Goal: Task Accomplishment & Management: Use online tool/utility

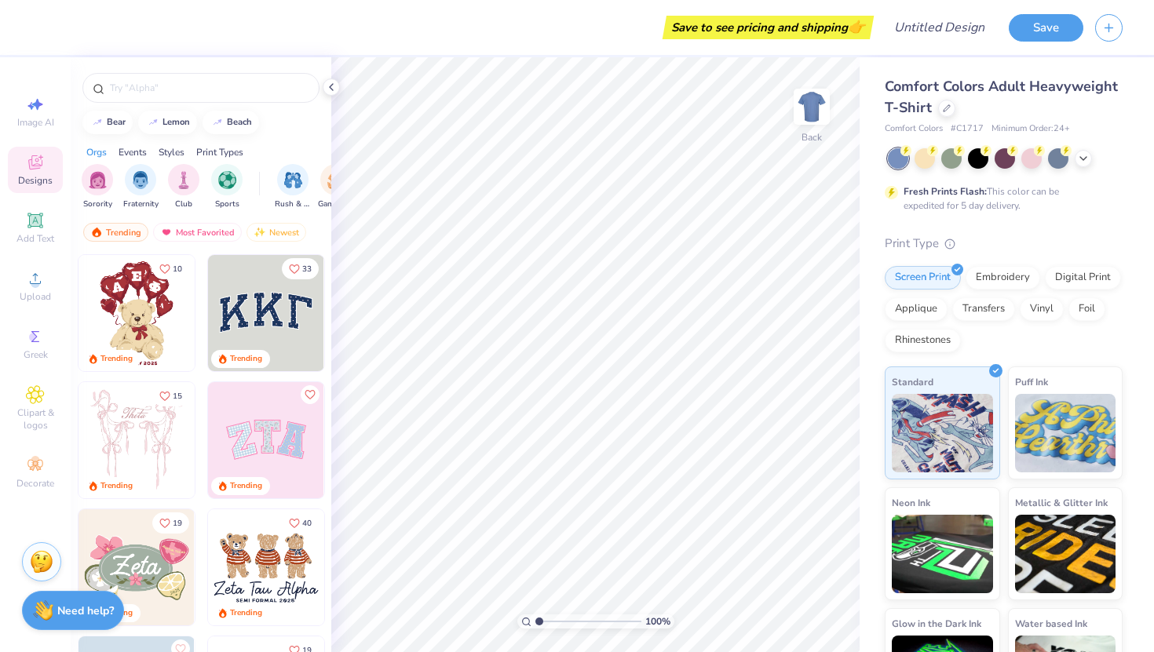
click at [308, 409] on img at bounding box center [266, 440] width 116 height 116
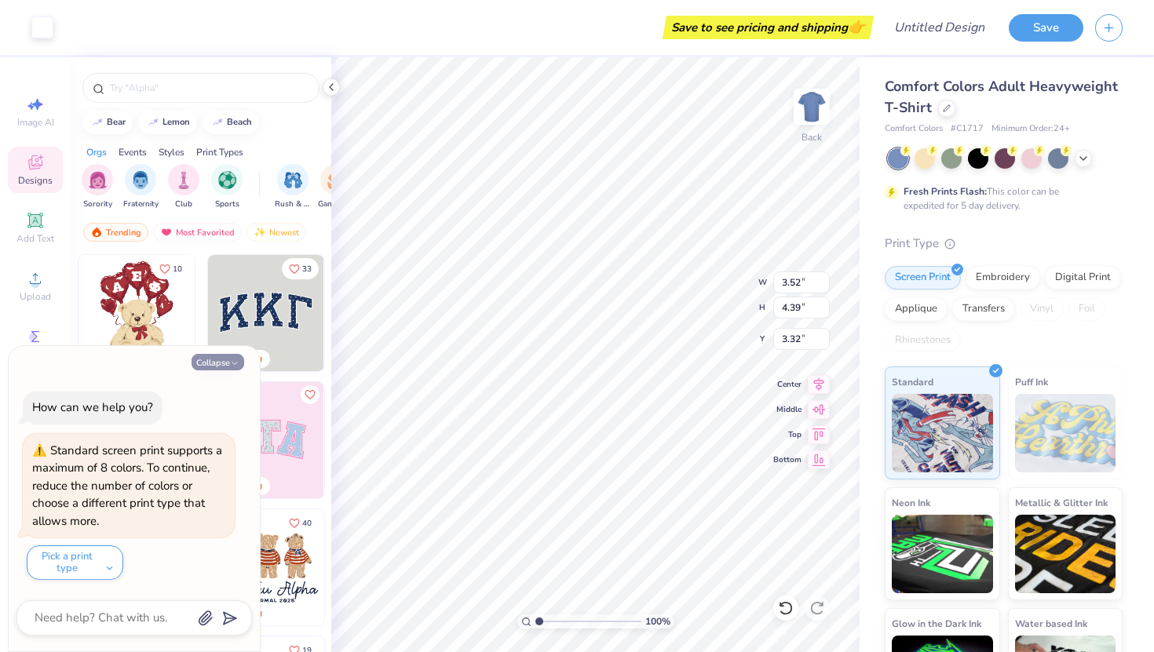
click at [232, 360] on icon "button" at bounding box center [234, 363] width 9 height 9
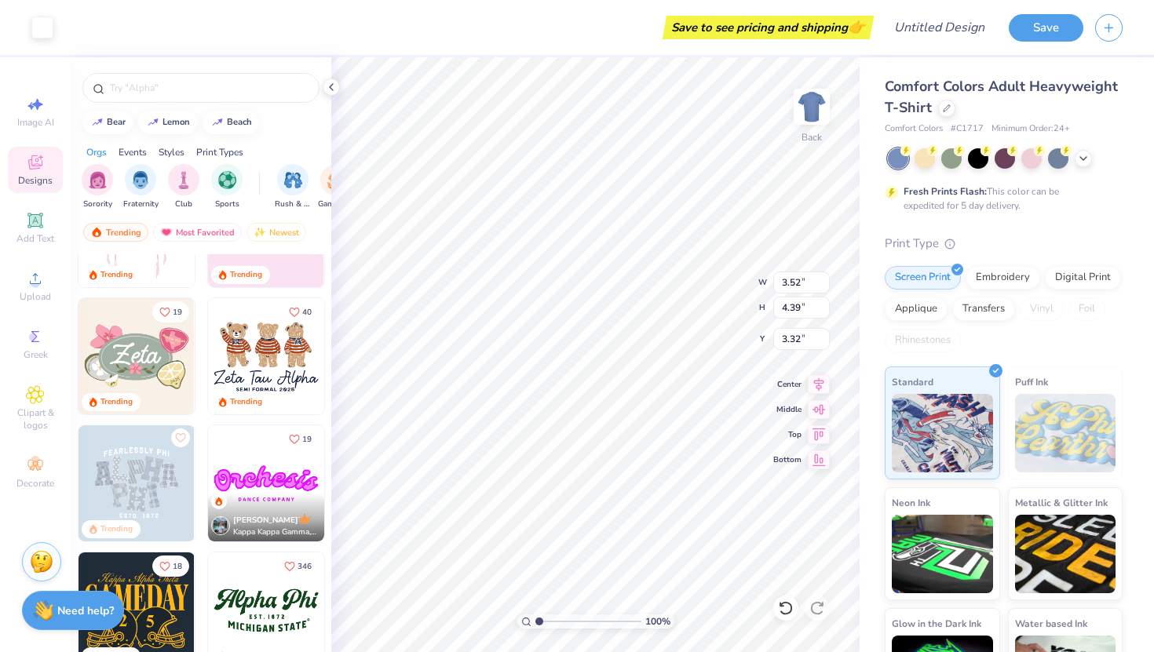
scroll to position [309, 0]
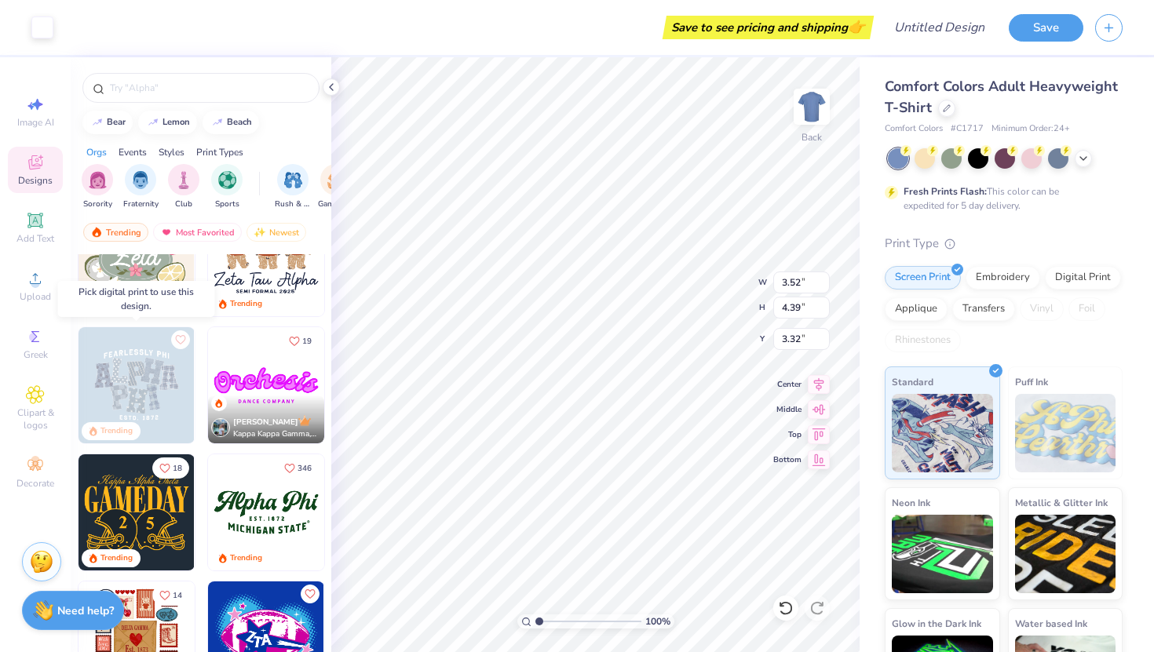
click at [168, 399] on img at bounding box center [136, 385] width 116 height 116
click at [104, 372] on img at bounding box center [136, 385] width 116 height 116
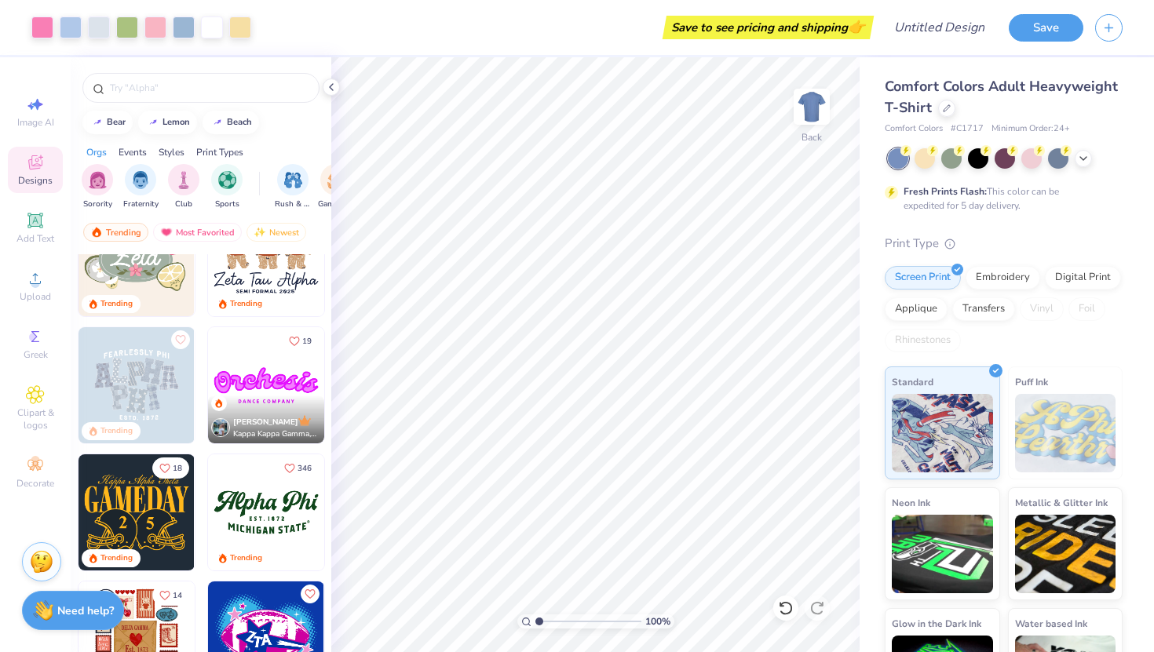
click at [153, 414] on img at bounding box center [136, 385] width 116 height 116
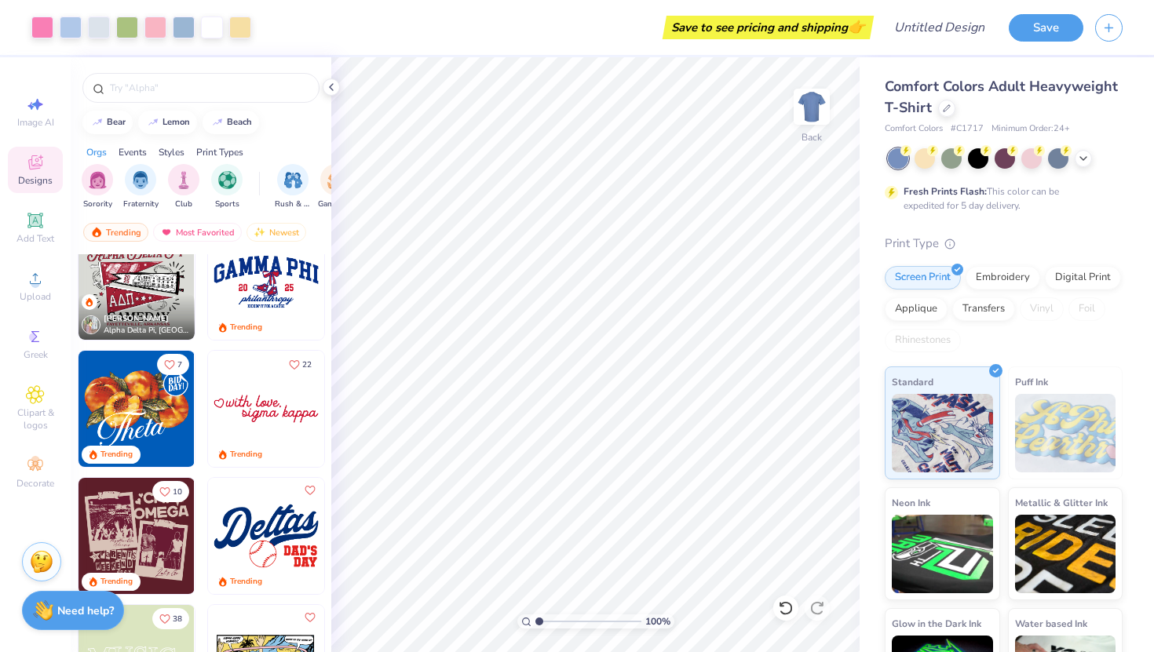
scroll to position [1136, 0]
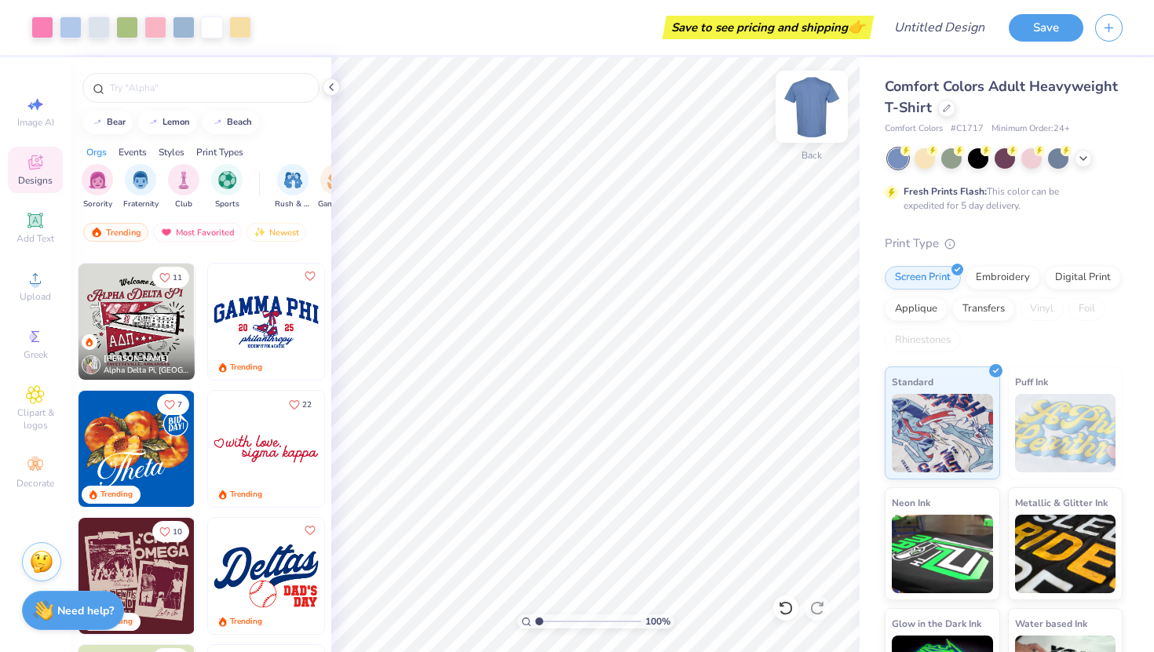
click at [811, 115] on img at bounding box center [811, 106] width 63 height 63
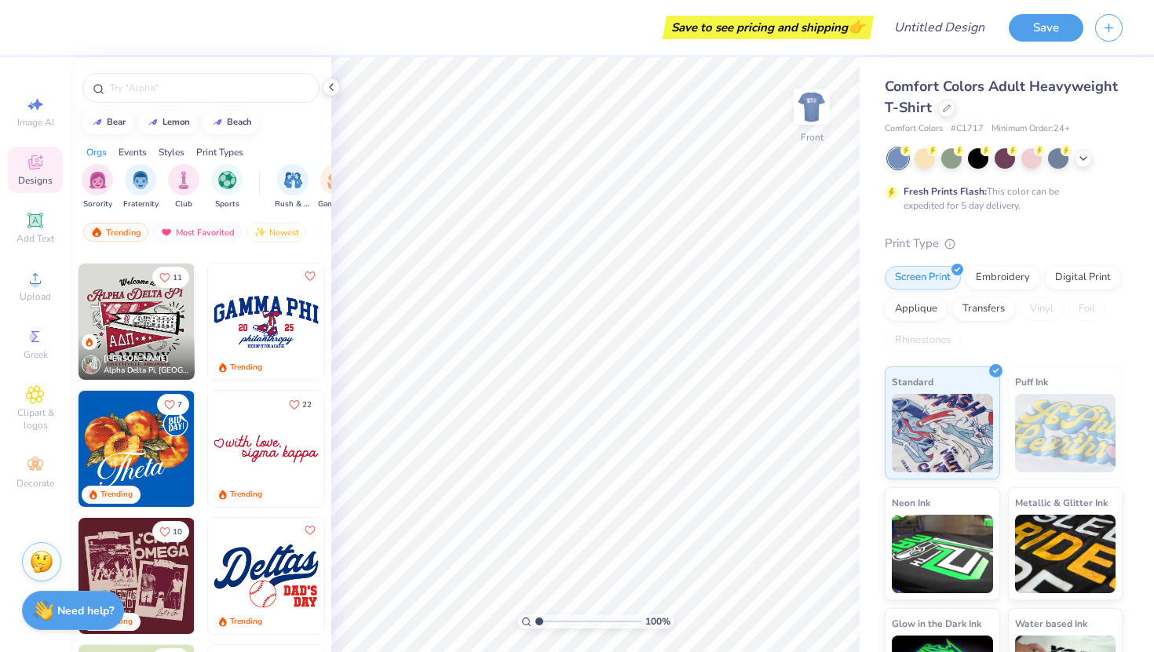
click at [811, 115] on img at bounding box center [811, 106] width 31 height 31
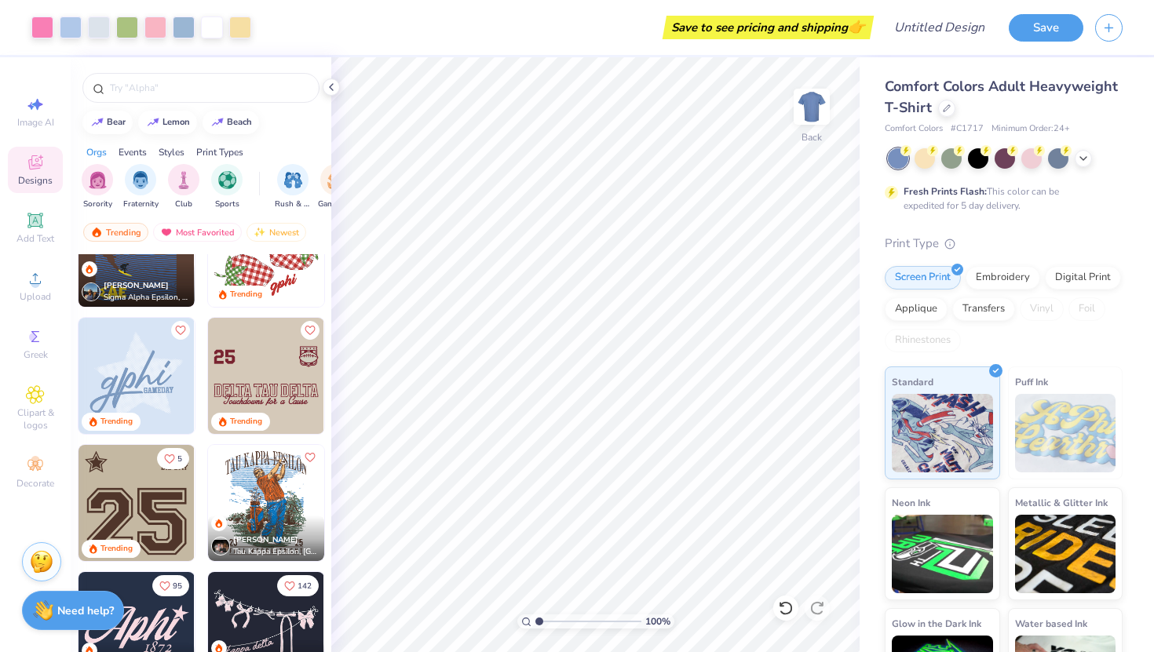
scroll to position [2224, 0]
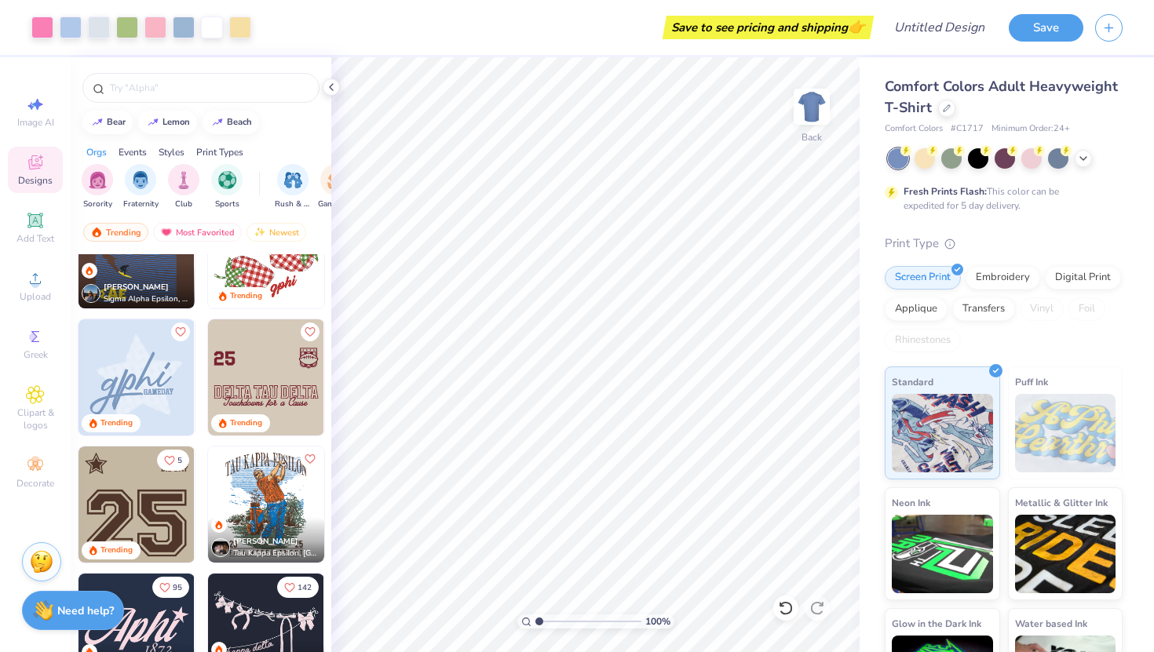
click at [911, 106] on span "Comfort Colors Adult Heavyweight T-Shirt" at bounding box center [1000, 97] width 233 height 40
click at [929, 96] on div "Comfort Colors Adult Heavyweight T-Shirt" at bounding box center [1003, 97] width 238 height 42
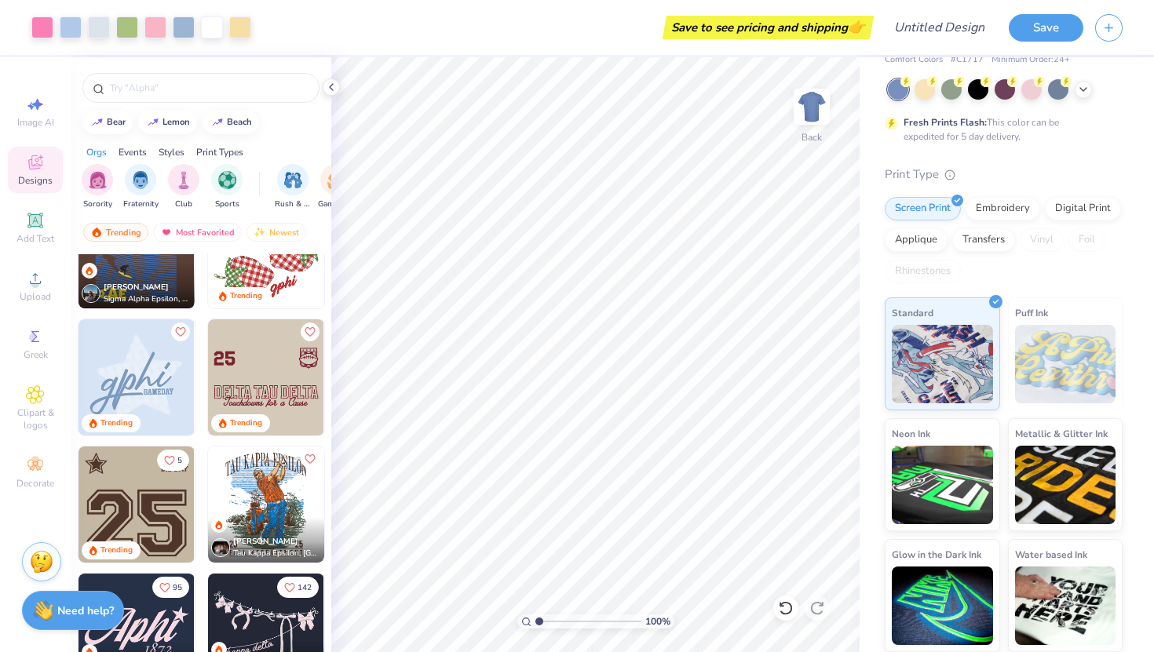
click at [1008, 204] on div "Embroidery" at bounding box center [1002, 209] width 75 height 24
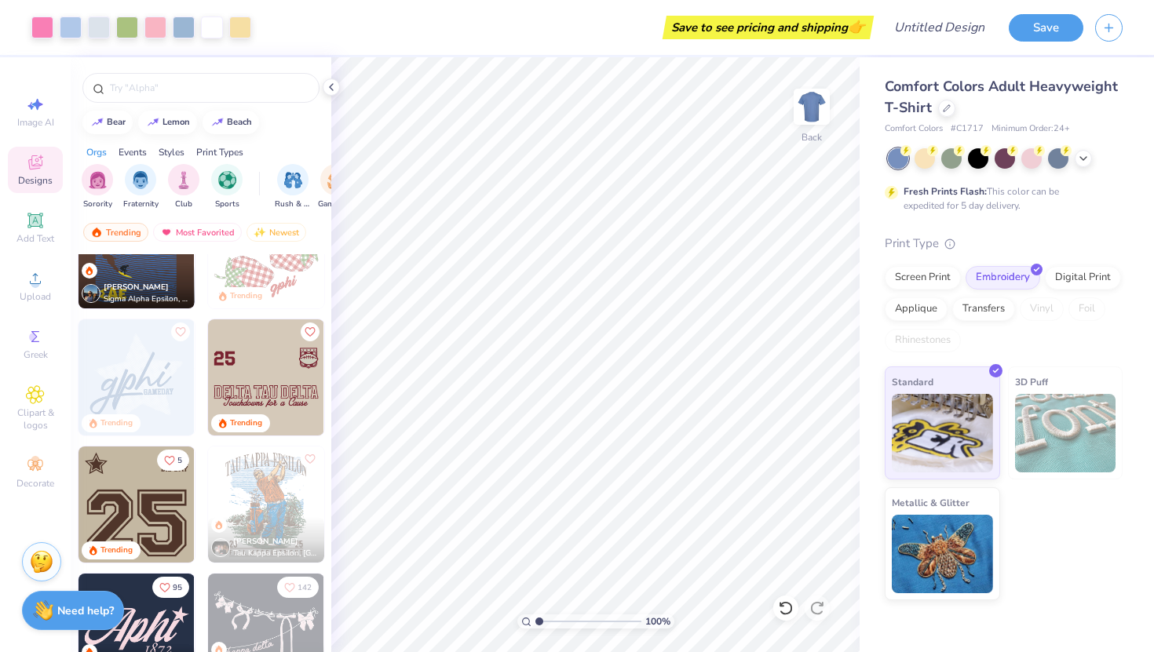
scroll to position [0, 0]
click at [943, 105] on icon at bounding box center [947, 107] width 8 height 8
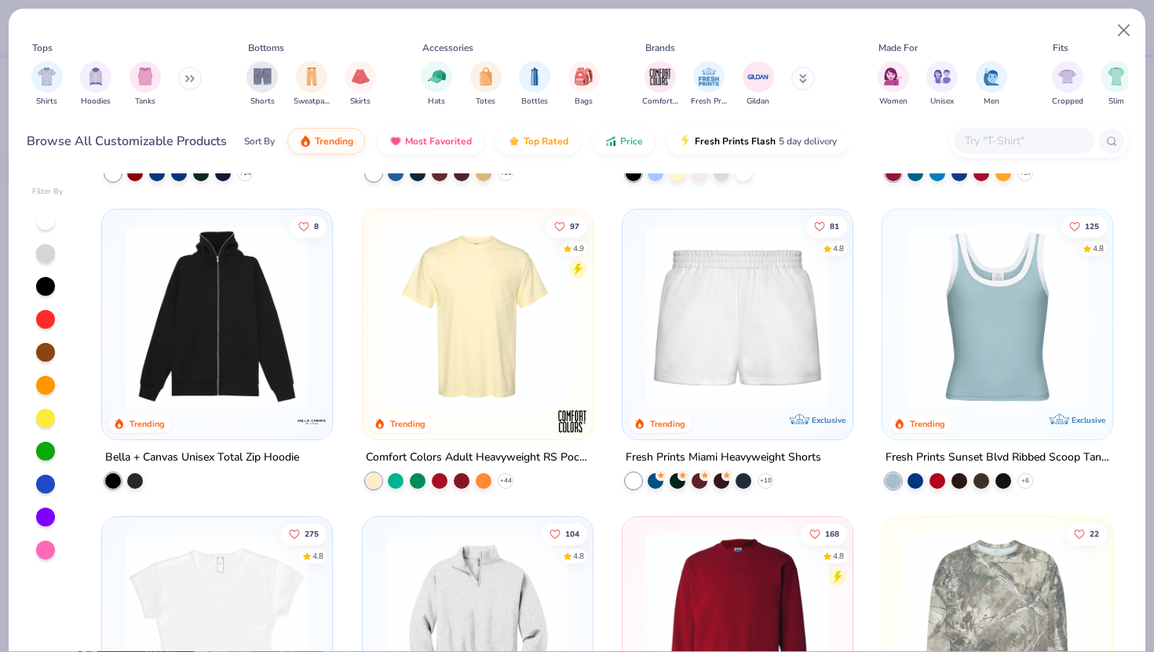
scroll to position [893, 0]
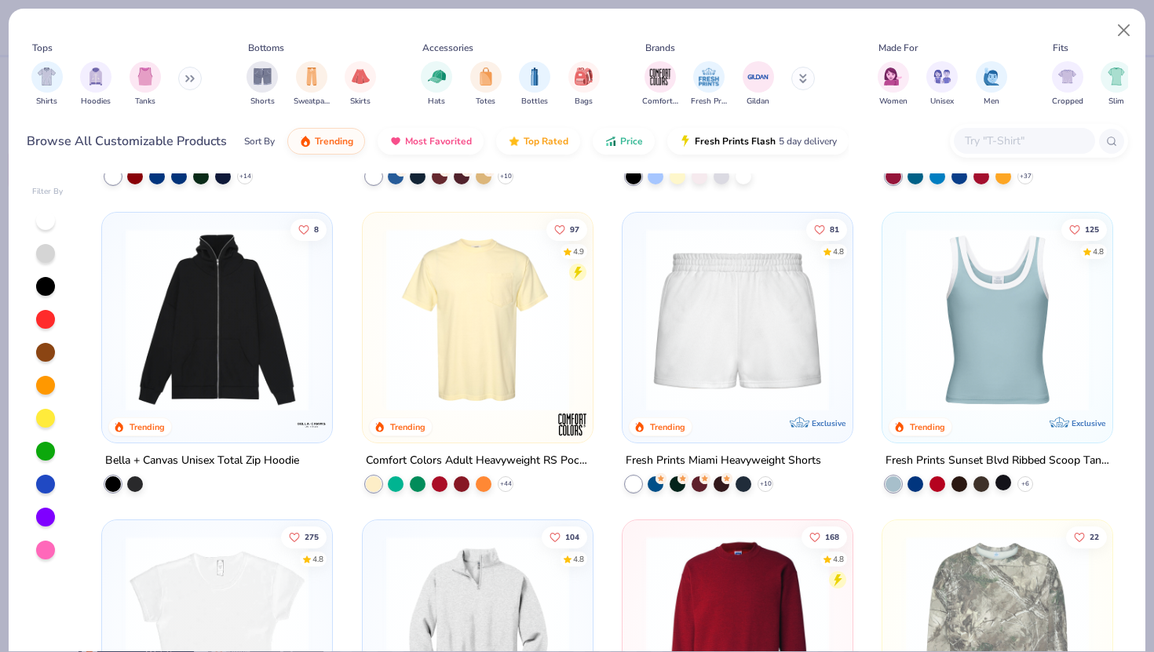
click at [995, 480] on div at bounding box center [1003, 483] width 16 height 16
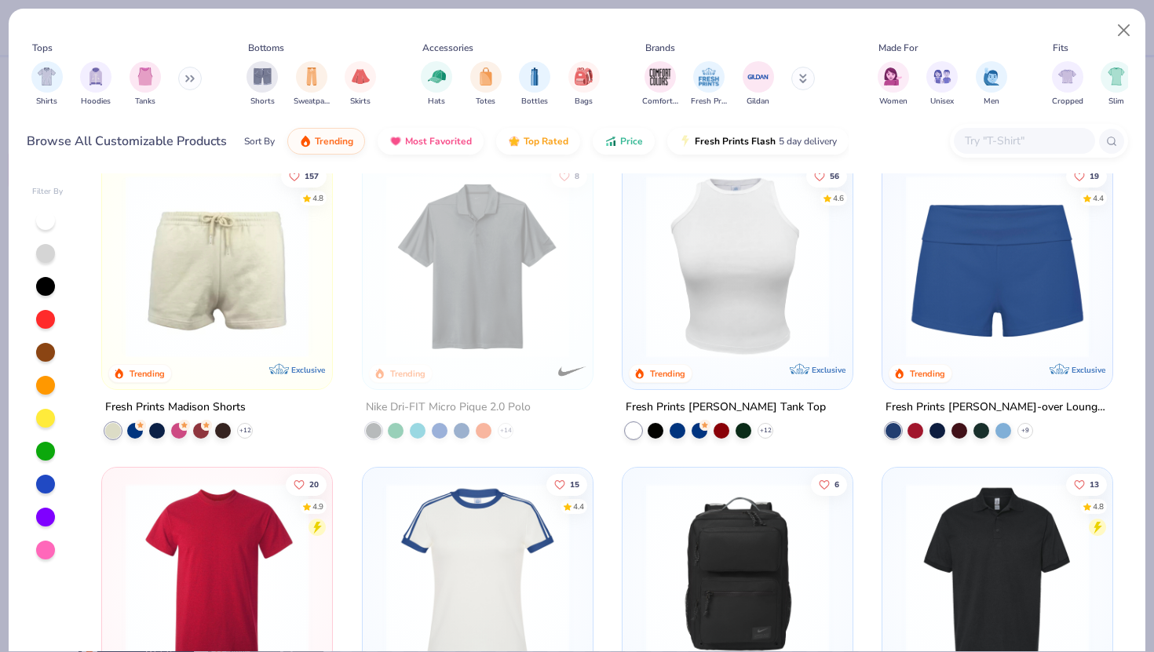
scroll to position [1574, 0]
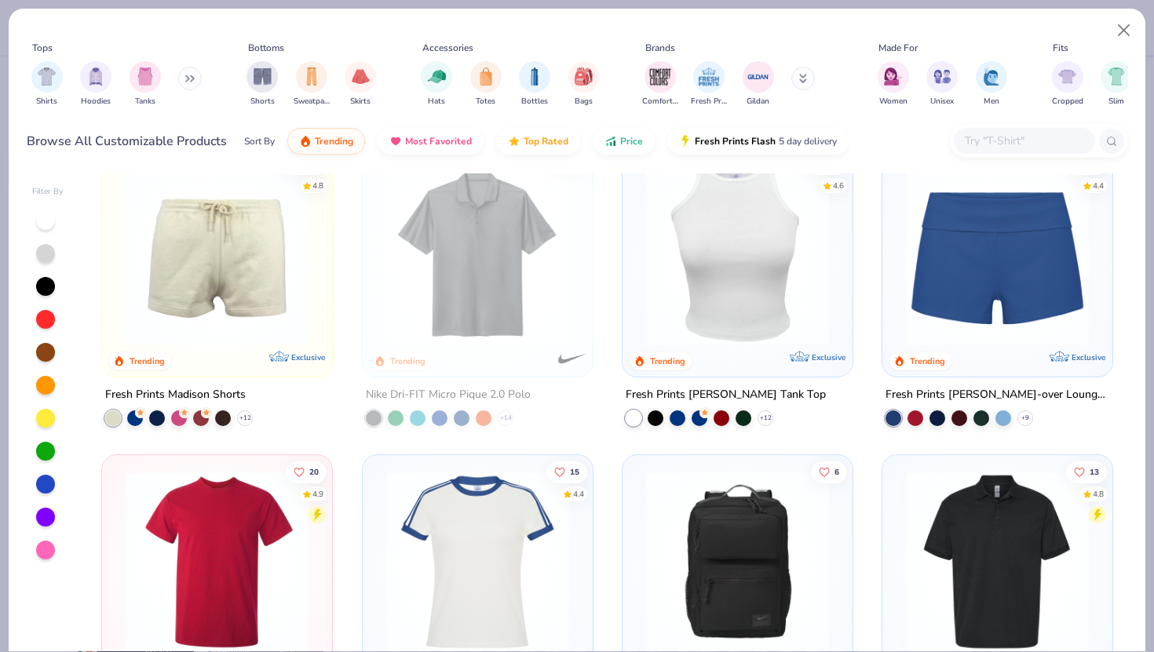
click at [779, 315] on img at bounding box center [737, 253] width 199 height 183
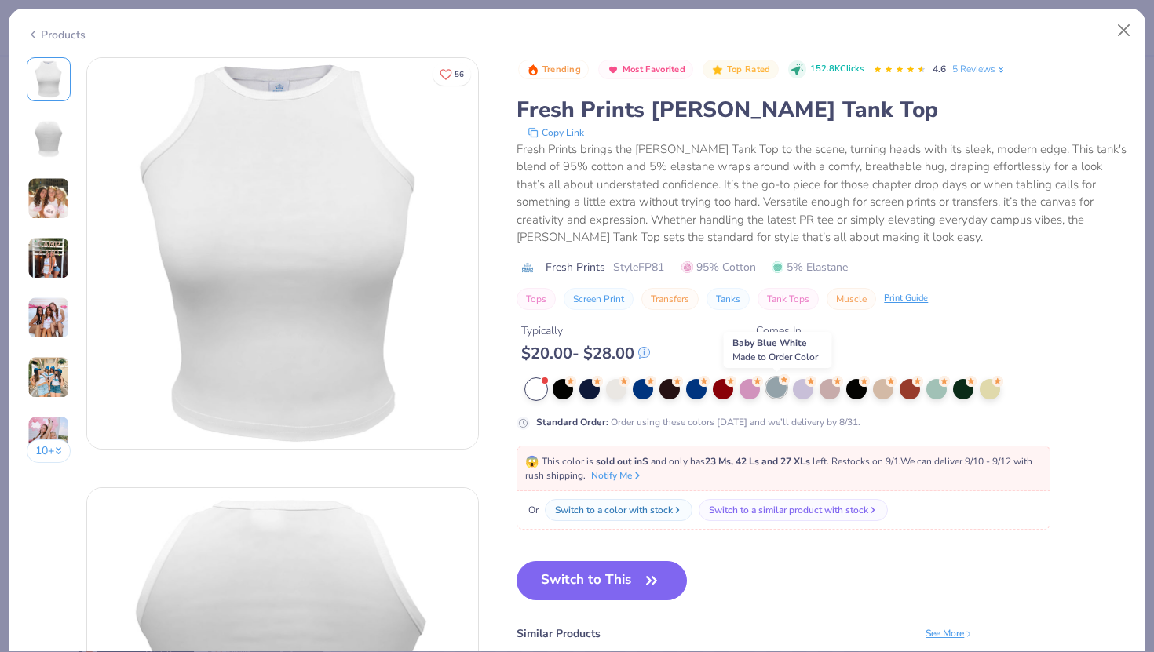
click at [781, 394] on div at bounding box center [776, 387] width 20 height 20
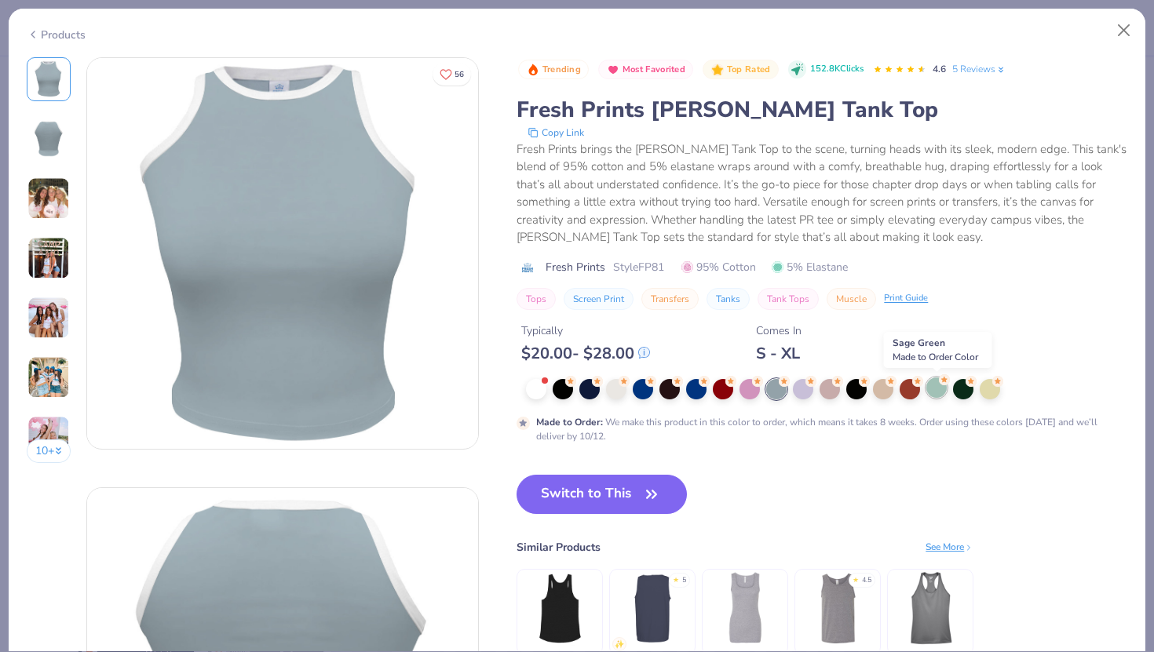
click at [935, 396] on div at bounding box center [936, 387] width 20 height 20
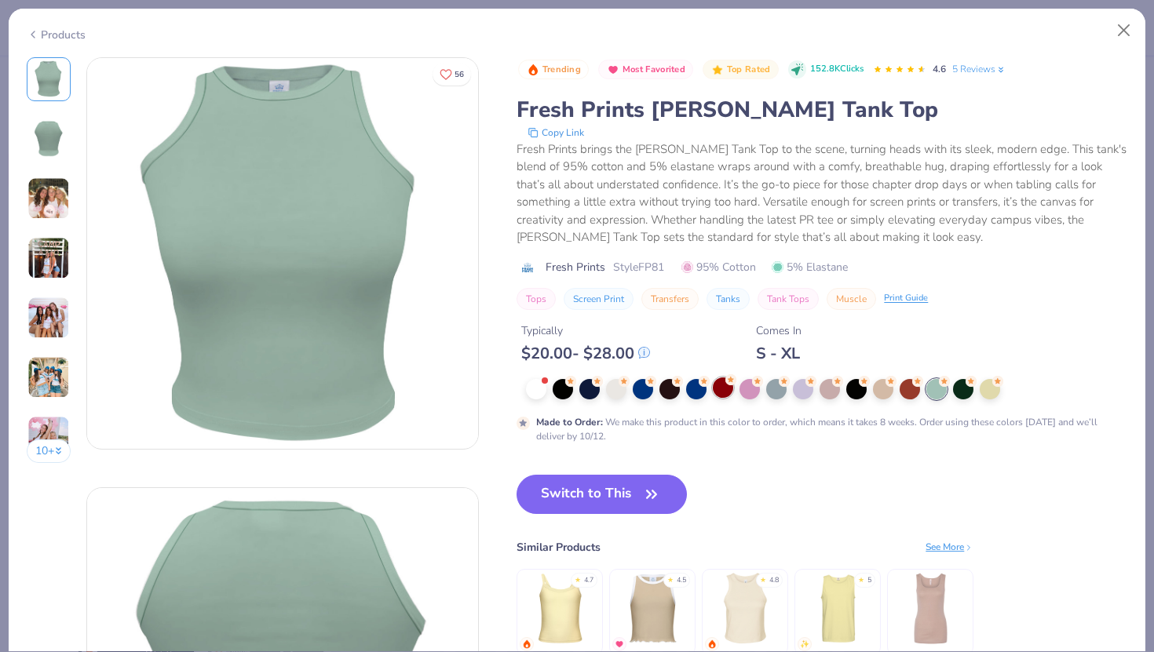
click at [728, 396] on div at bounding box center [723, 387] width 20 height 20
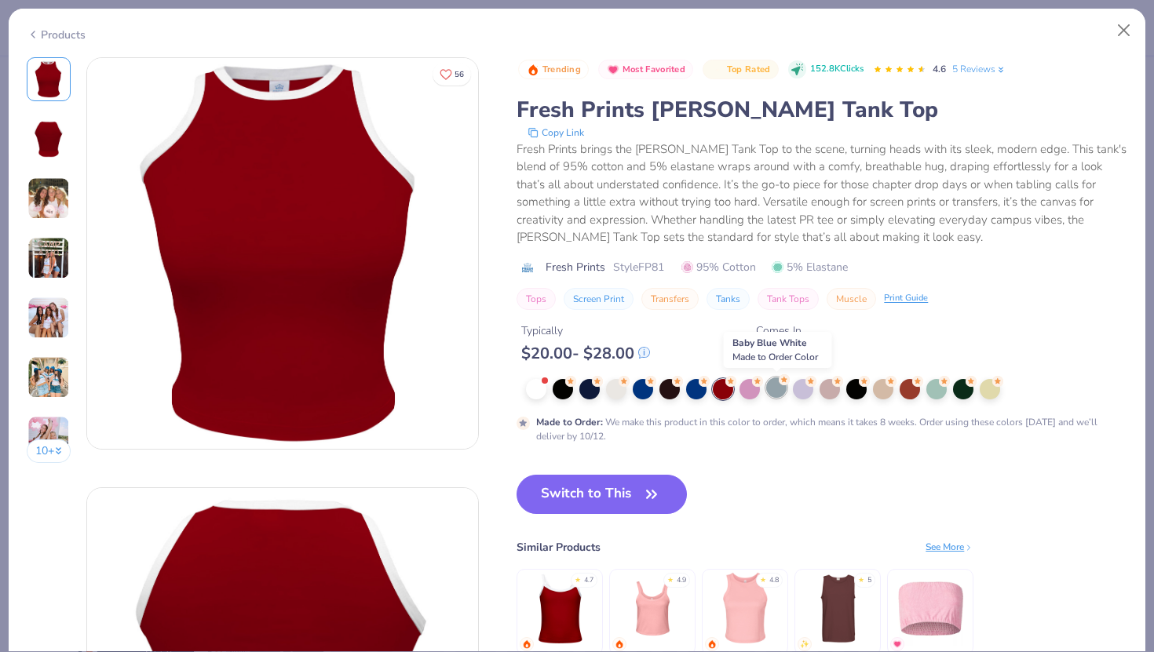
click at [778, 393] on div at bounding box center [776, 387] width 20 height 20
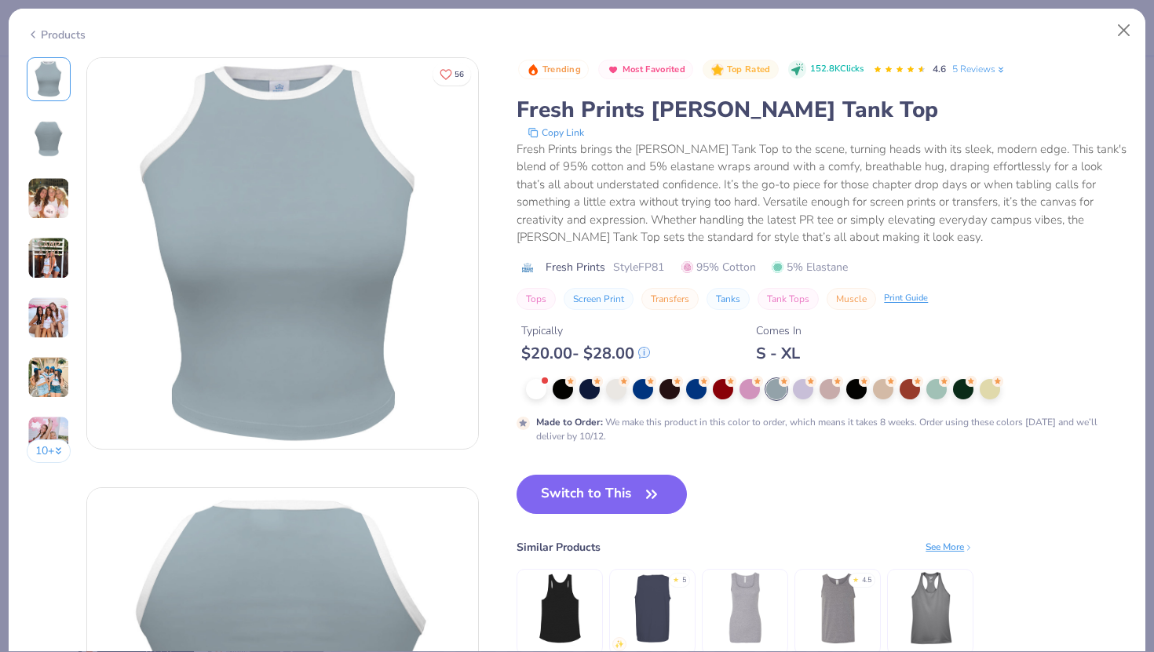
click at [58, 212] on img at bounding box center [48, 198] width 42 height 42
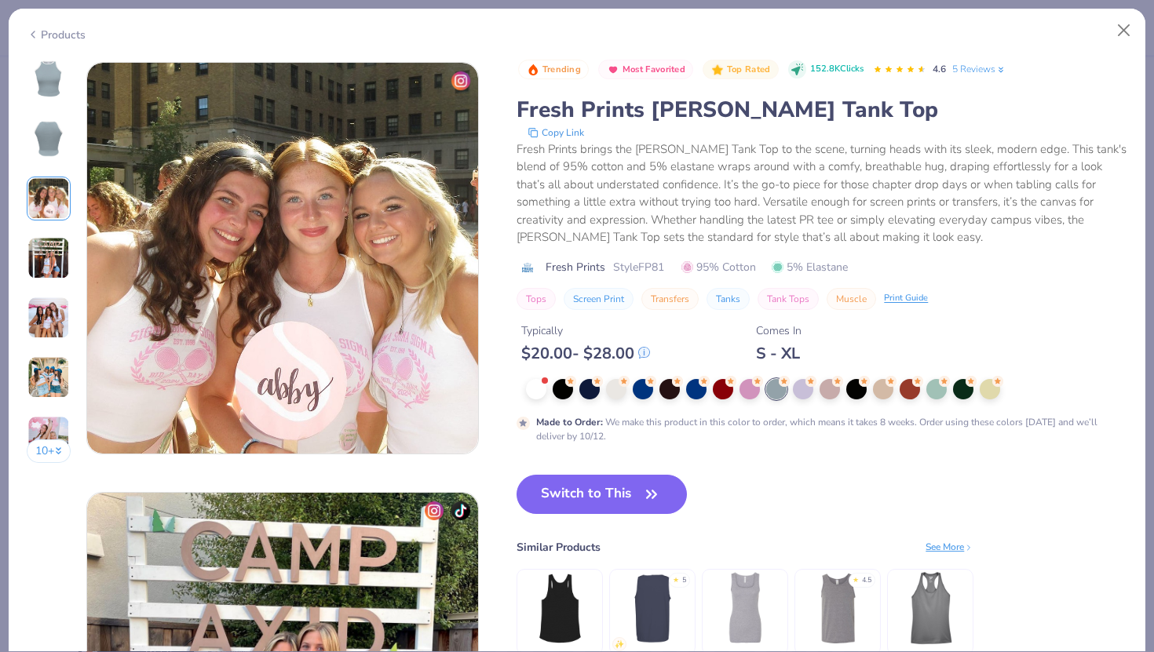
scroll to position [860, 0]
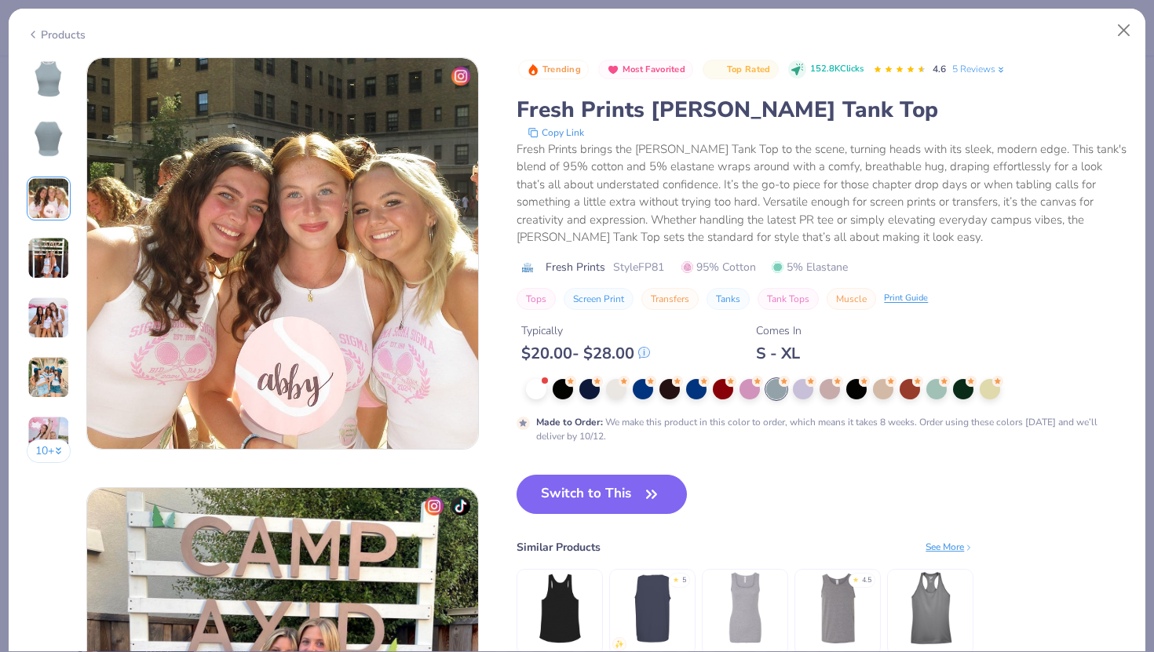
click at [53, 286] on div "10 +" at bounding box center [49, 266] width 45 height 418
click at [53, 336] on img at bounding box center [48, 318] width 42 height 42
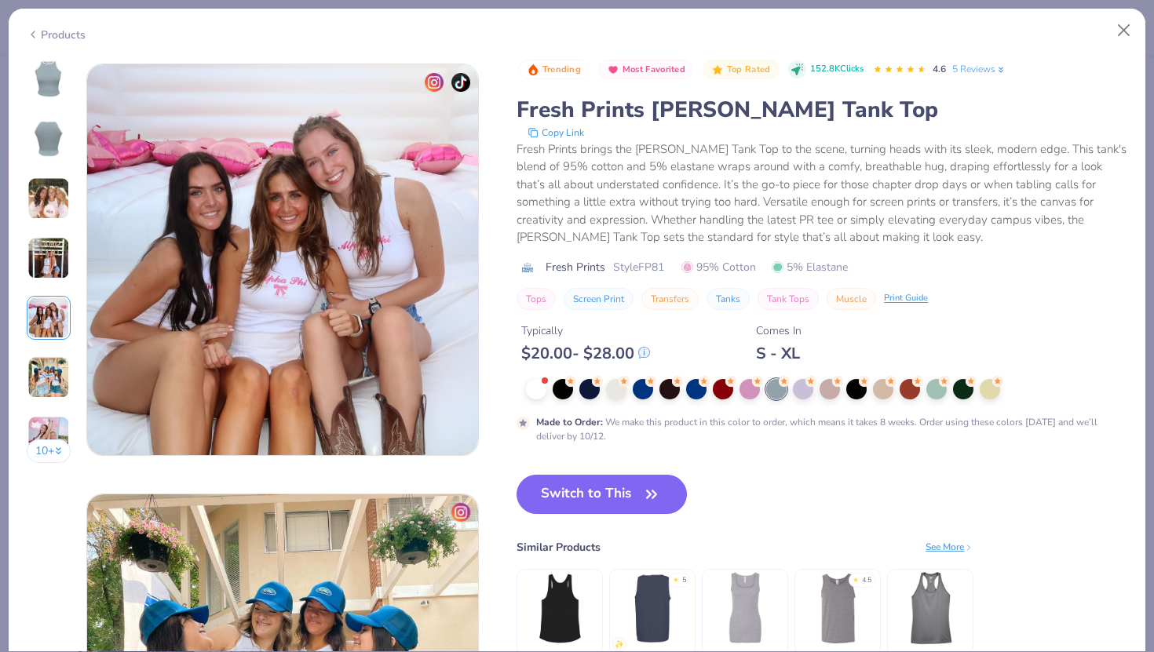
scroll to position [1720, 0]
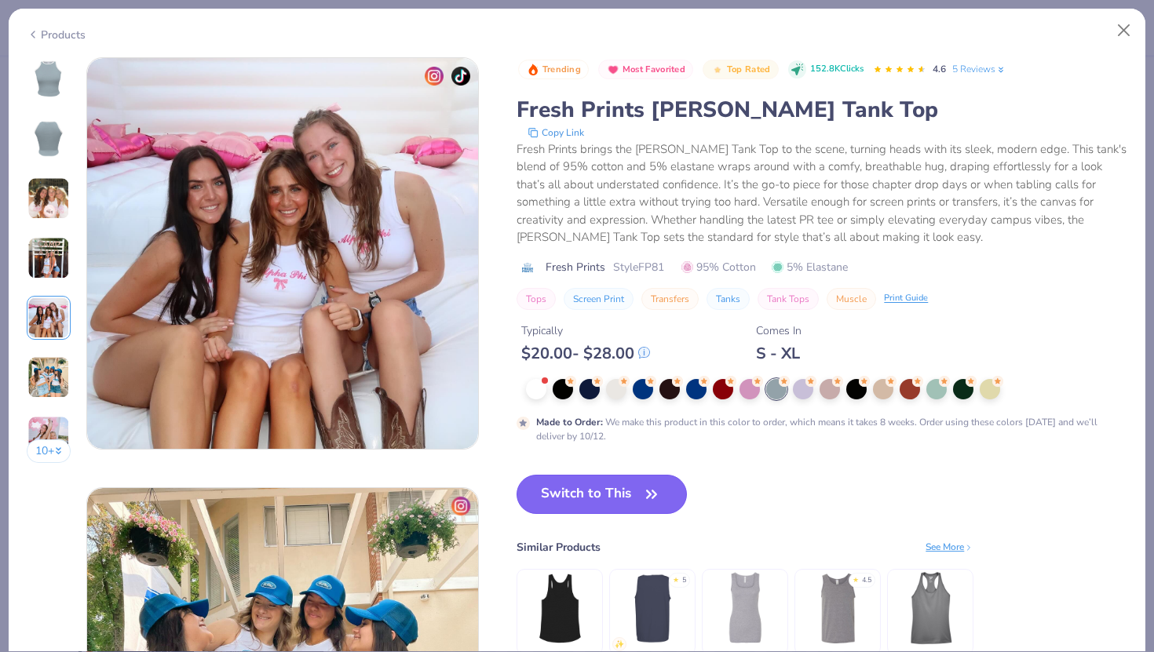
click at [622, 507] on button "Switch to This" at bounding box center [601, 494] width 170 height 39
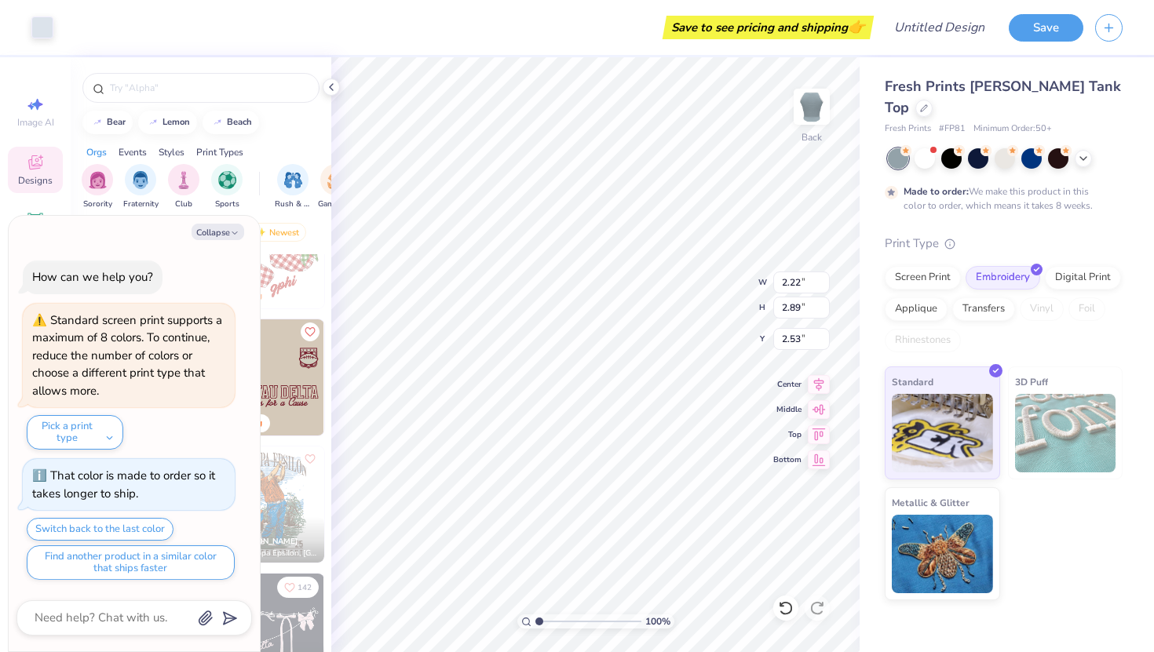
type textarea "x"
type input "7.10"
type input "3.50"
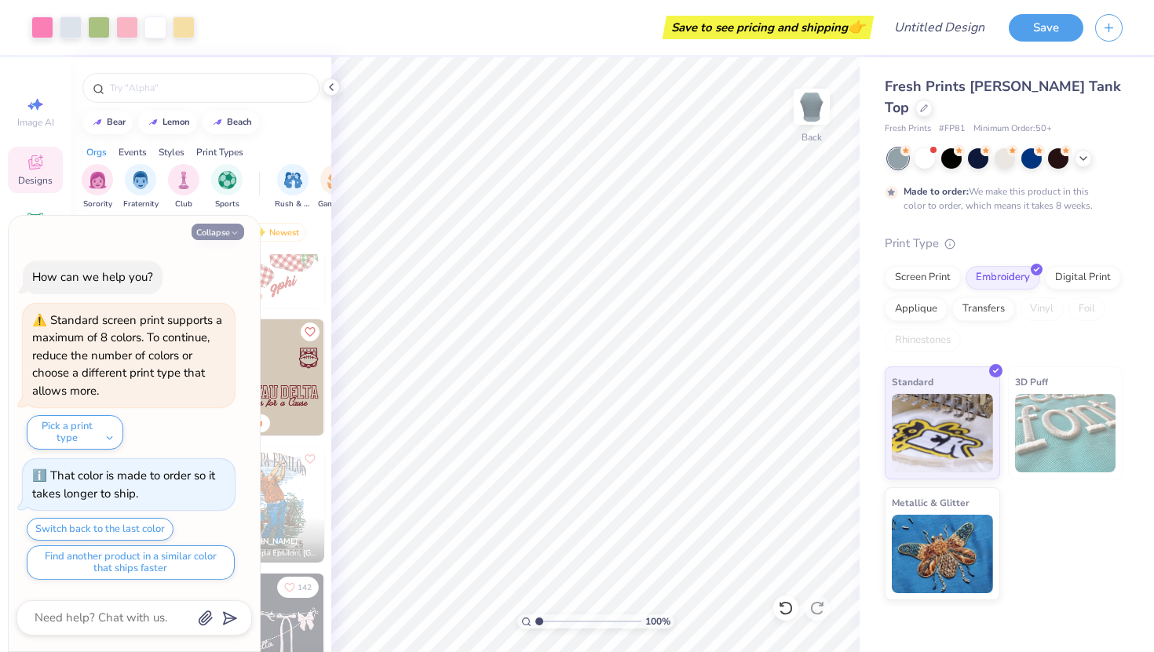
click at [210, 232] on button "Collapse" at bounding box center [217, 232] width 53 height 16
type textarea "x"
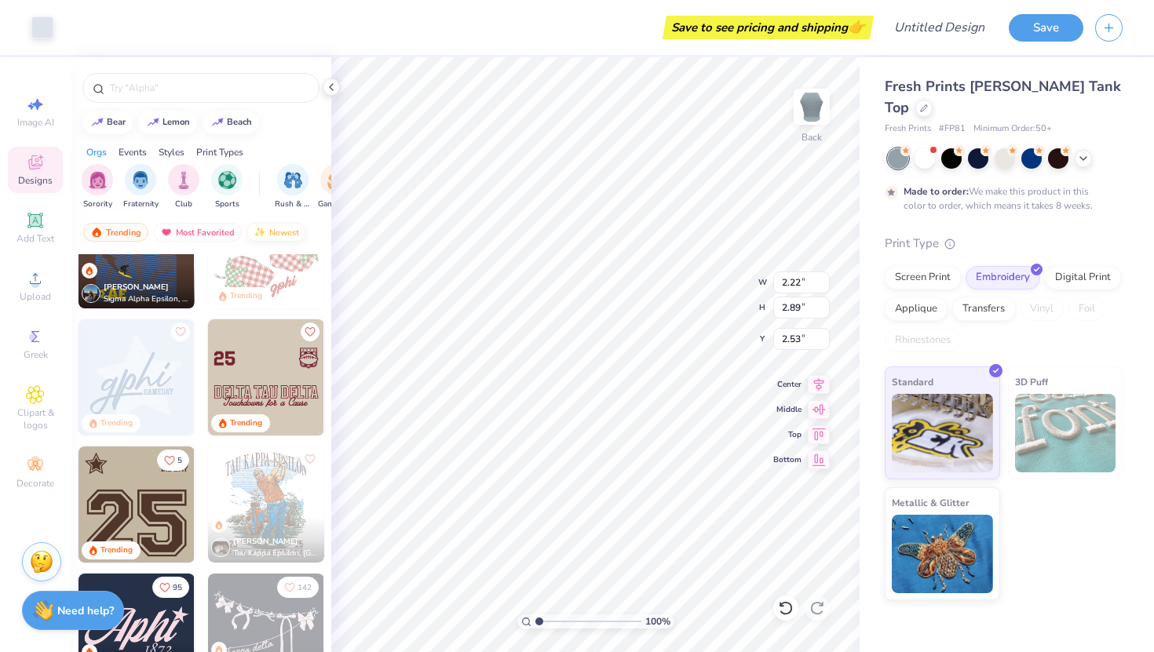
type input "2.62"
type input "3.27"
type input "2.71"
type input "2.53"
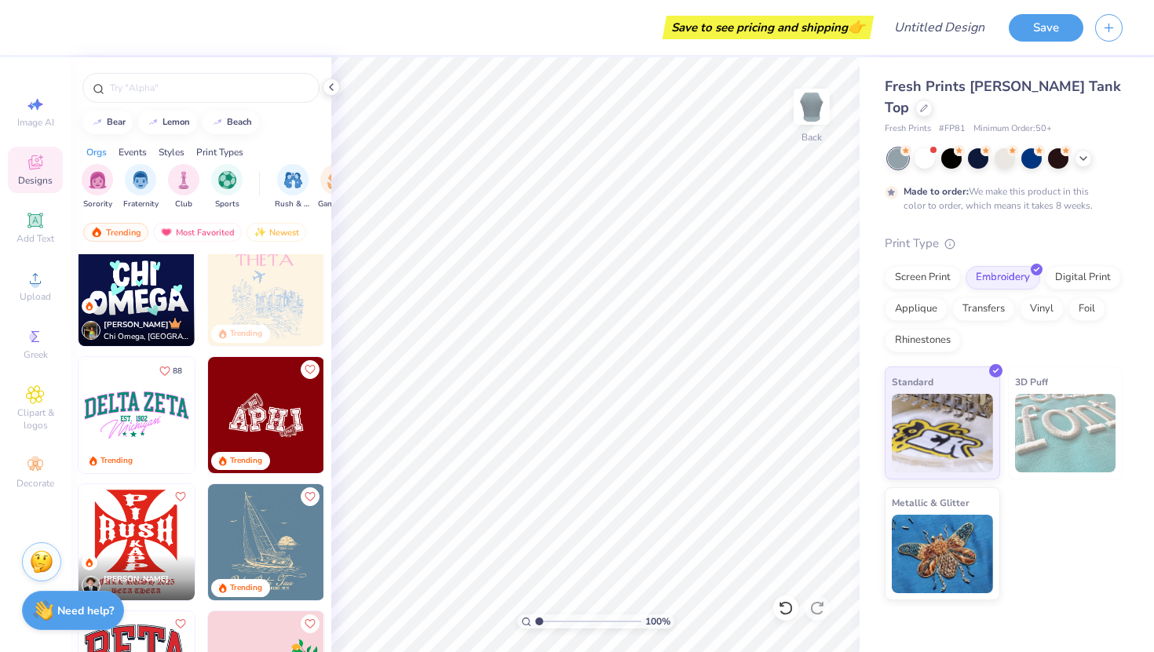
scroll to position [2698, 0]
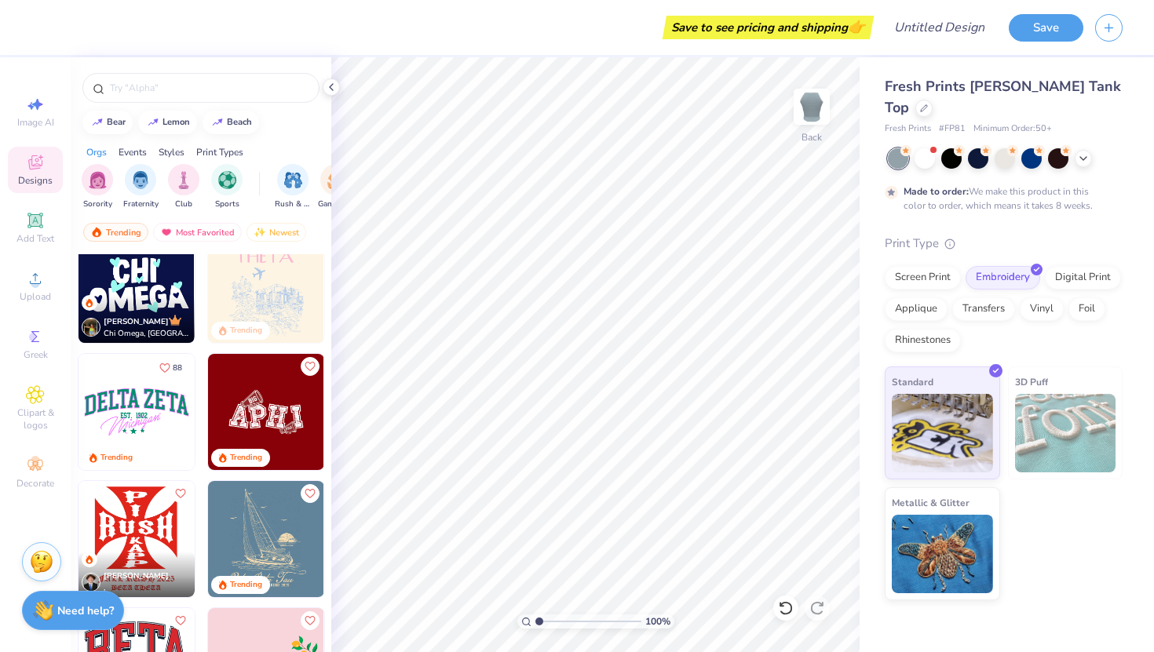
click at [158, 414] on img at bounding box center [136, 412] width 116 height 116
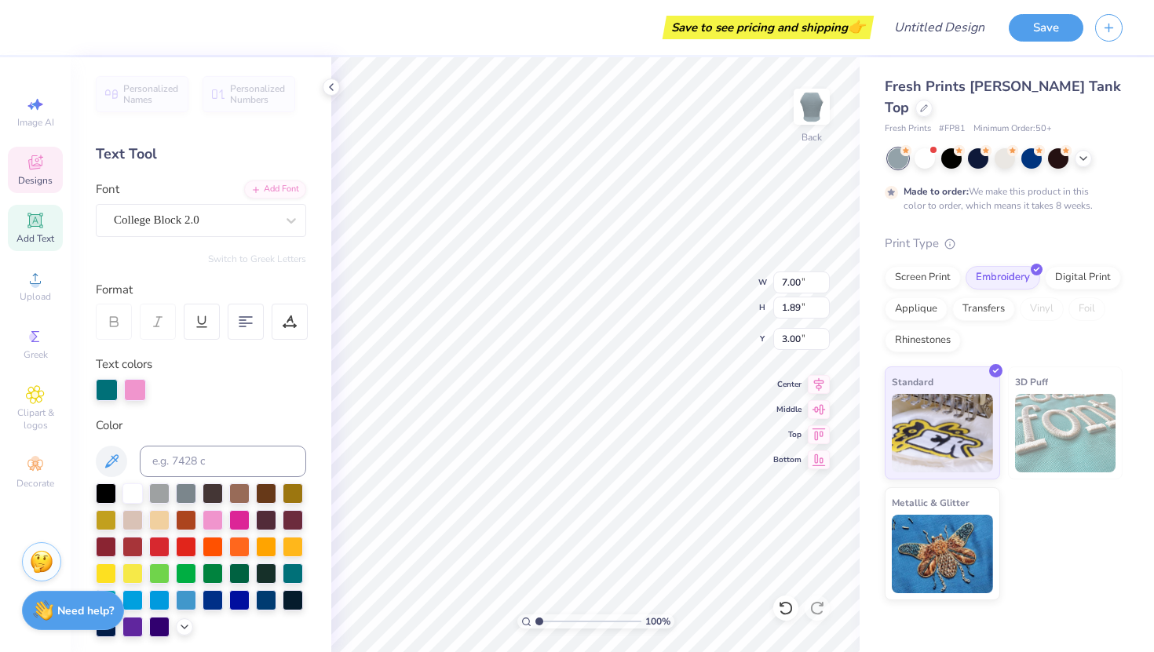
scroll to position [0, 0]
type textarea "D"
type textarea "RHO GAMMA"
click at [722, 290] on div "100 % Back W 7.00 7.00 " H 1.89 1.89 " Y 3.00 3.00 " Center Middle Top Bottom" at bounding box center [595, 354] width 528 height 595
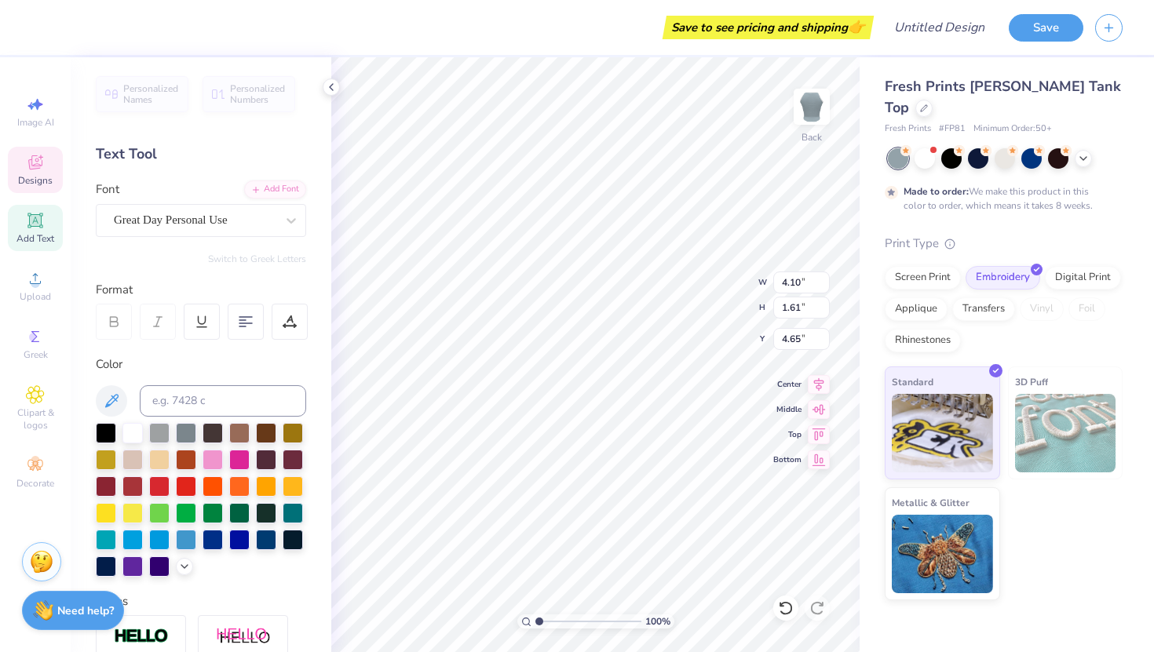
scroll to position [0, 0]
type textarea "M"
type textarea "W"
type textarea "w"
type textarea "WLU"
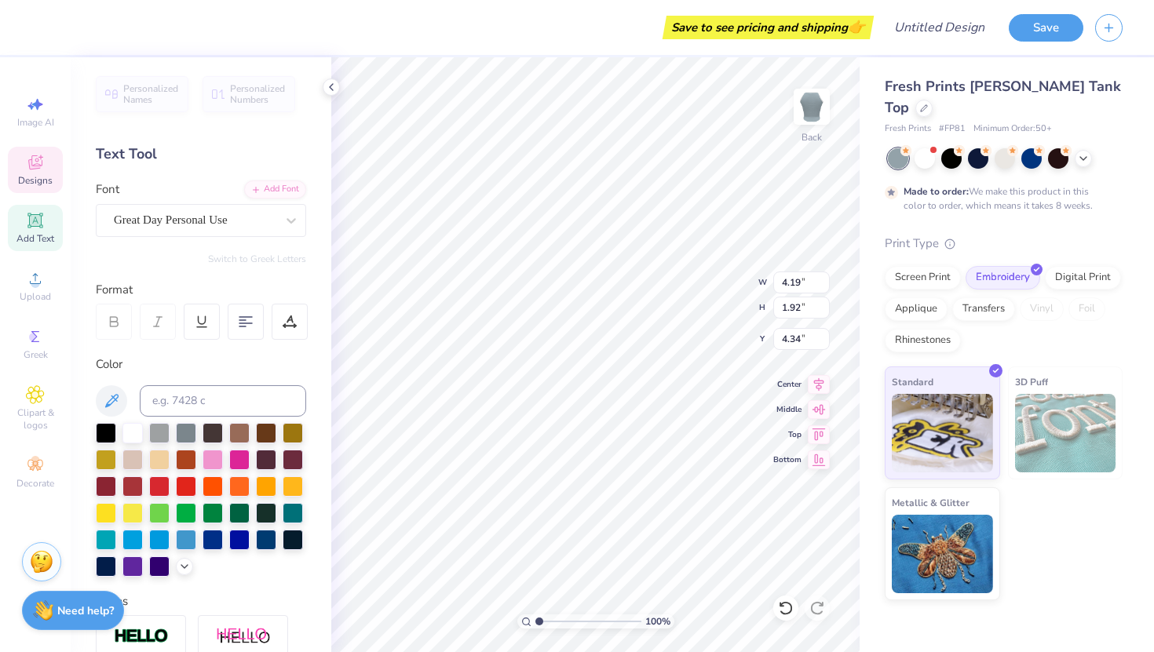
type input "7.19"
type input "1.90"
type input "3.00"
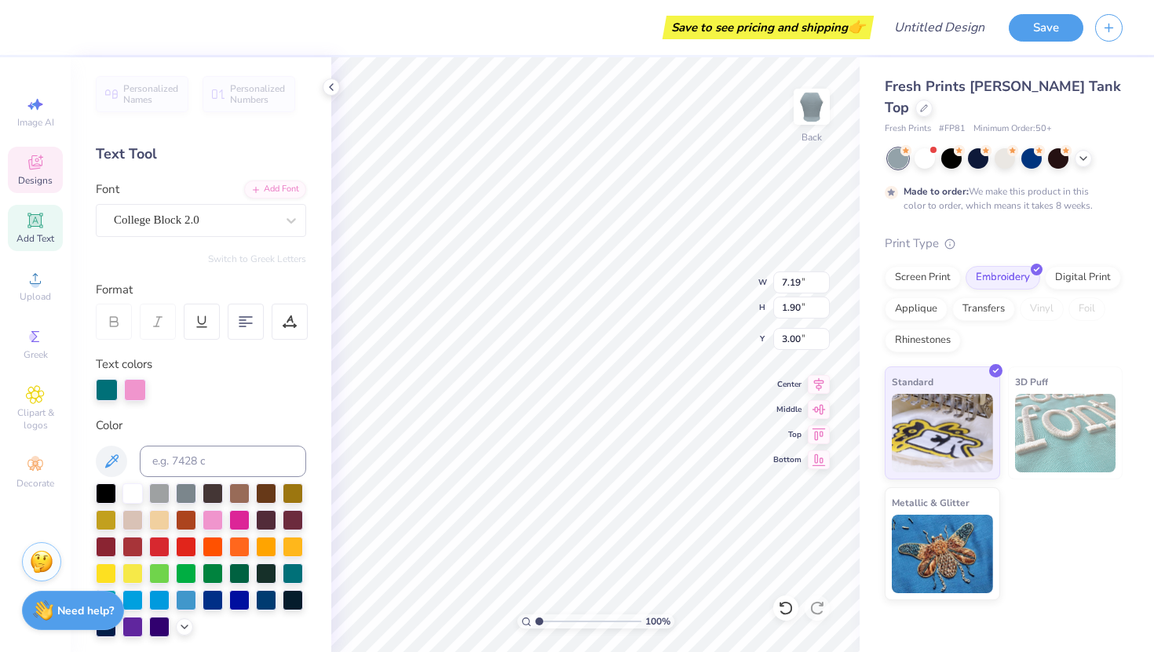
type input "4.19"
type input "1.92"
type input "4.34"
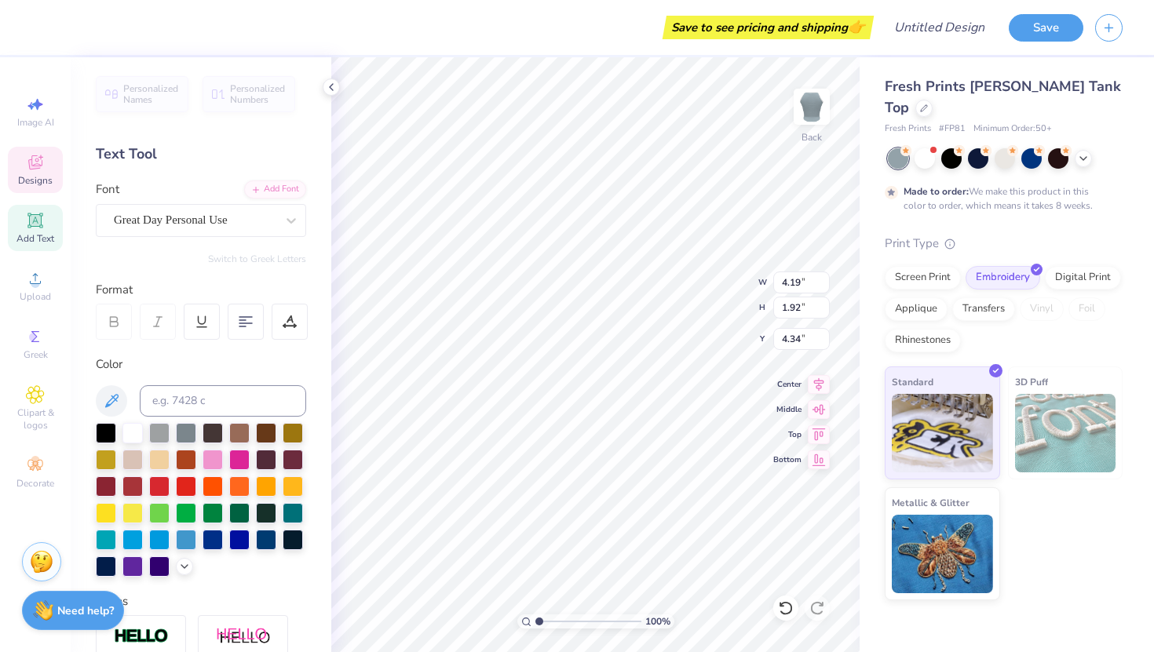
type input "7.19"
type input "1.90"
type input "3.00"
type input "4.19"
type input "1.92"
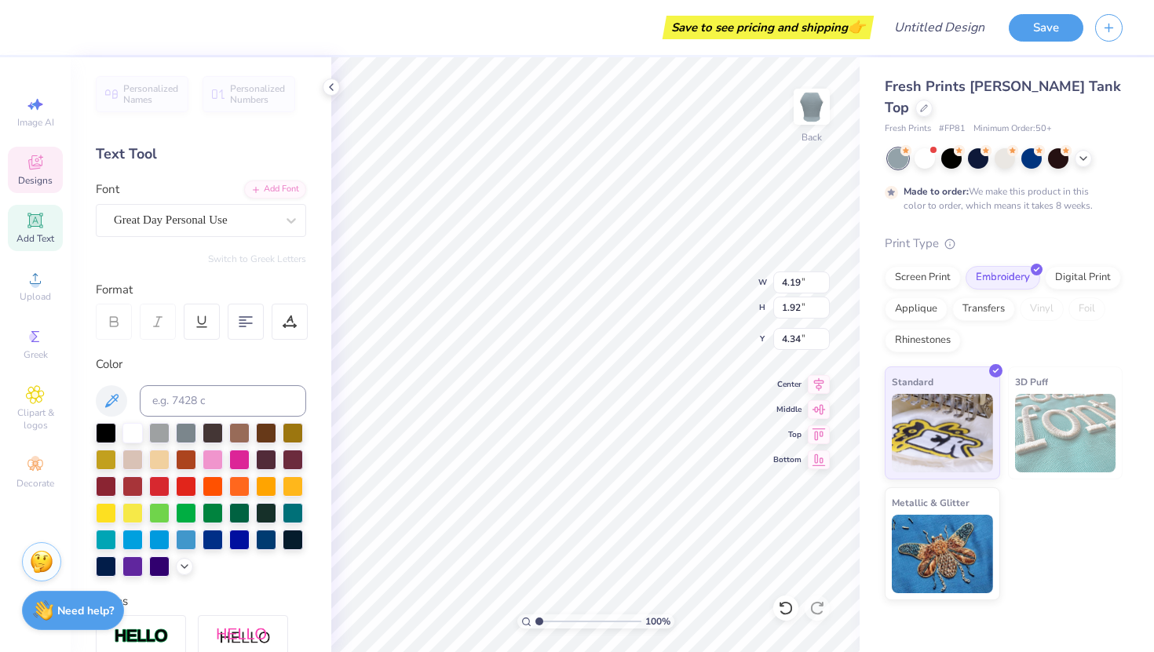
type input "6.48"
type input "1.82"
type input "0.36"
type input "4.69"
type textarea ". 025"
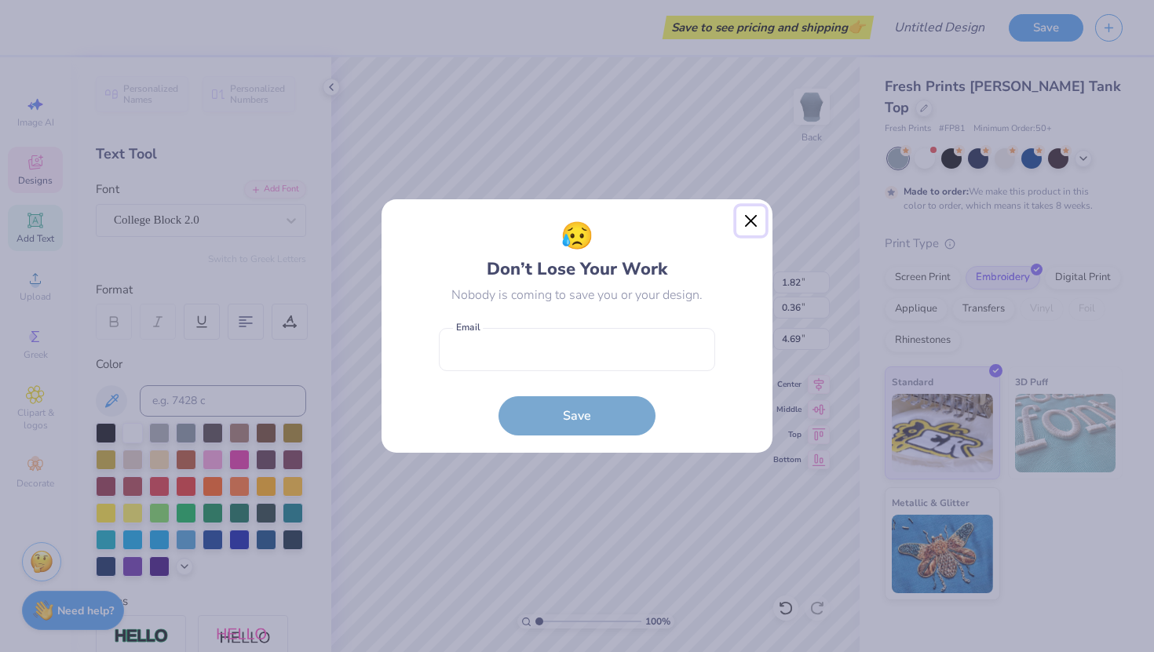
click at [749, 225] on button "Close" at bounding box center [751, 221] width 30 height 30
type input "0.77"
type input "0.38"
type input "4.72"
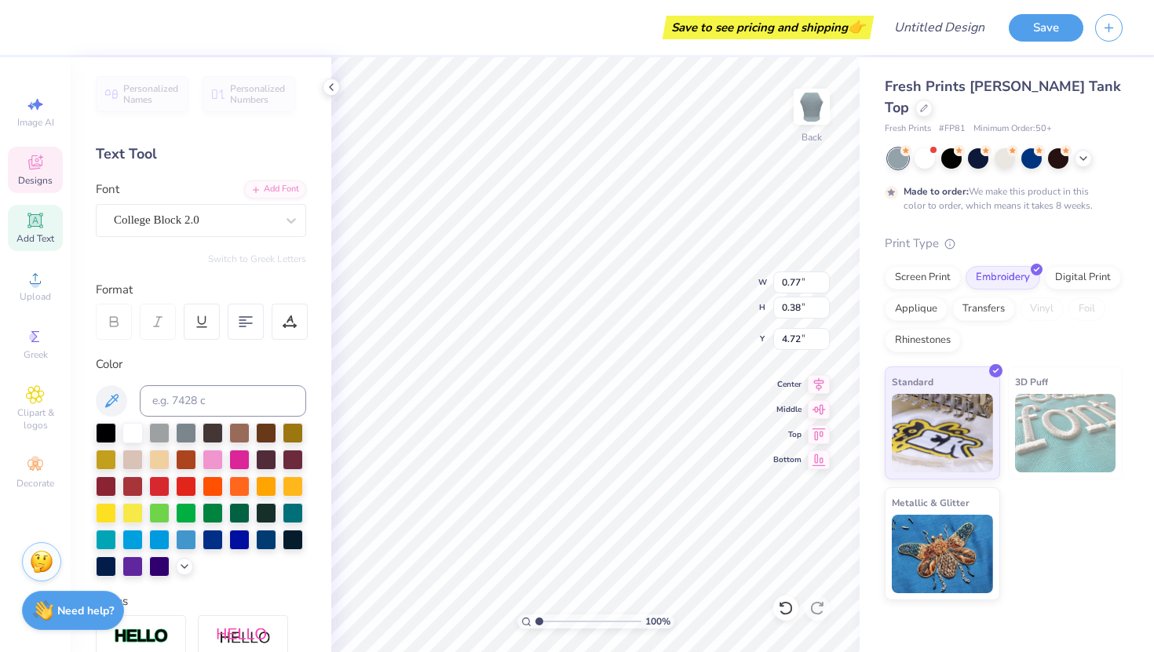
type textarea "."
type textarea "[DATE]-[DATE]"
type input "4.19"
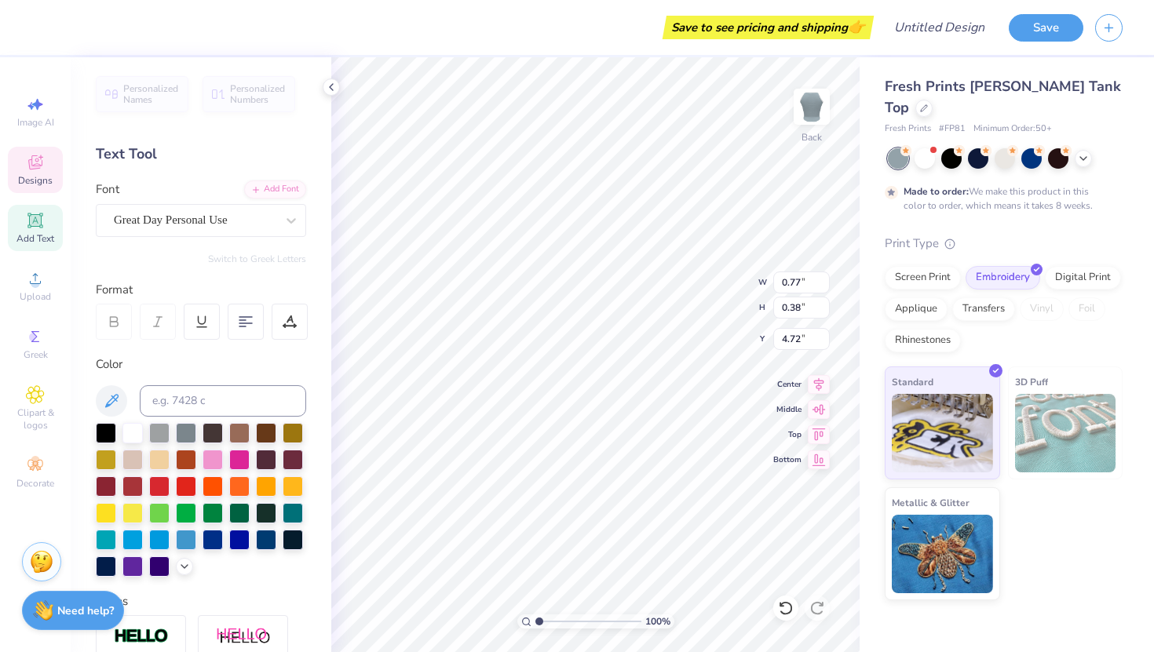
type input "1.92"
type input "6.48"
type input "1.85"
type input "0.38"
type input "4.72"
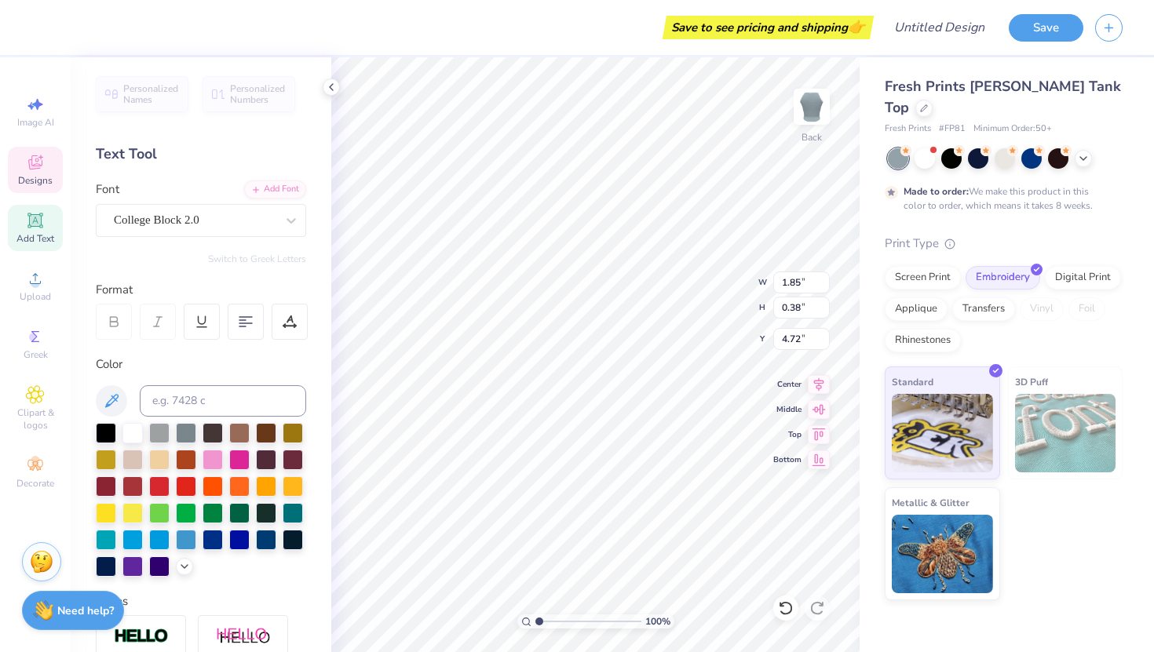
scroll to position [0, 2]
type textarea "2025 2026"
type input "4.19"
type input "1.92"
type input "4.94"
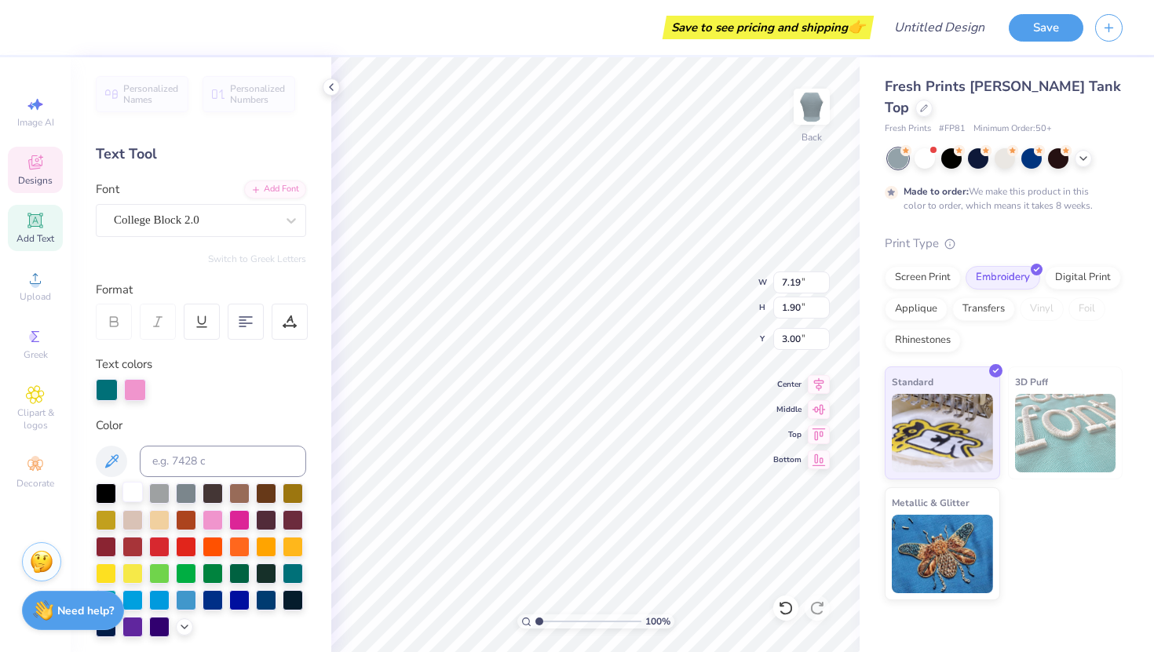
click at [128, 495] on div at bounding box center [132, 492] width 20 height 20
click at [129, 386] on div at bounding box center [135, 388] width 22 height 22
click at [135, 495] on div at bounding box center [132, 492] width 20 height 20
click at [137, 390] on div at bounding box center [135, 388] width 22 height 22
click at [136, 490] on div at bounding box center [132, 492] width 20 height 20
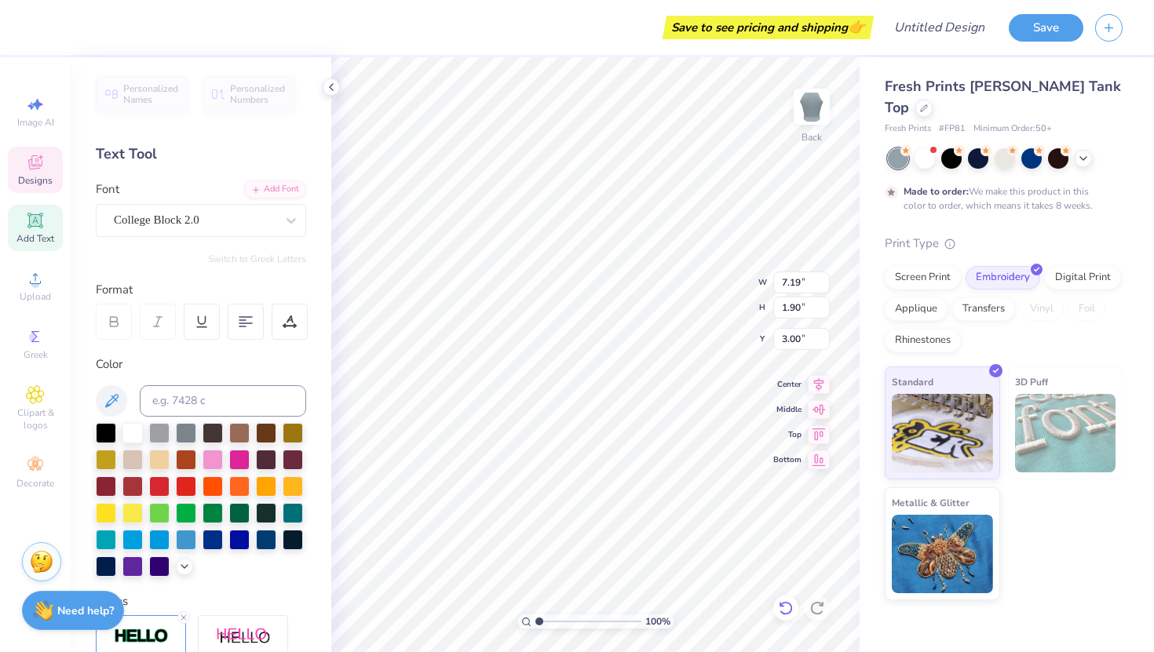
click at [786, 611] on icon at bounding box center [786, 608] width 16 height 16
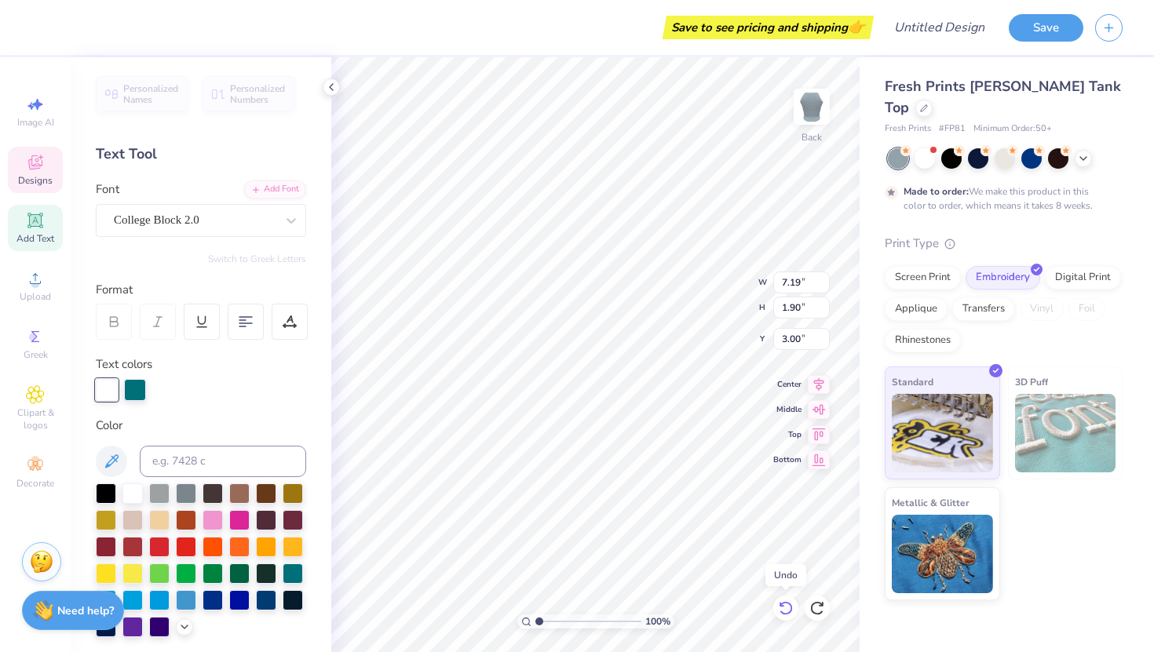
click at [786, 611] on icon at bounding box center [786, 608] width 16 height 16
click at [928, 147] on div at bounding box center [924, 157] width 20 height 20
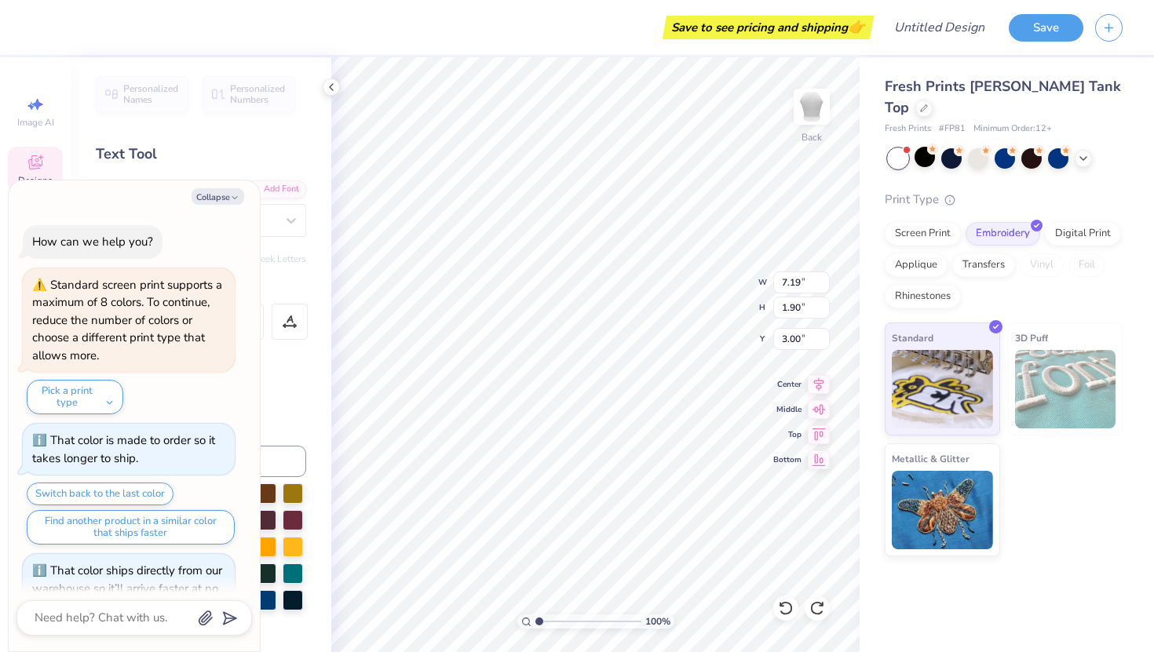
scroll to position [486, 0]
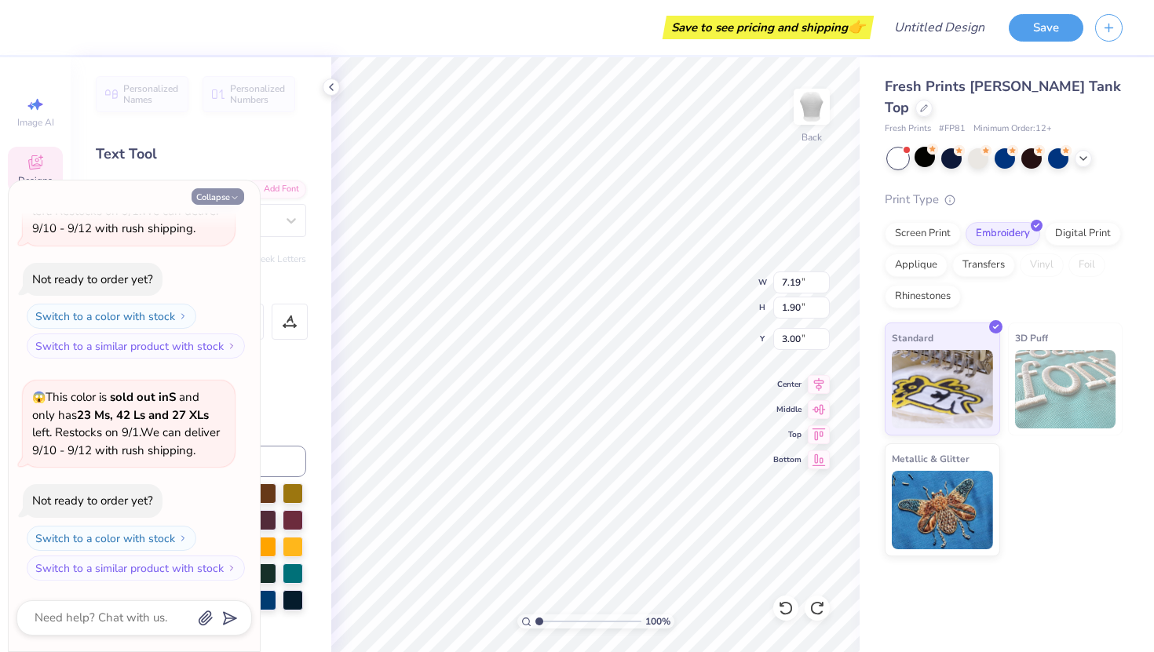
click at [235, 192] on button "Collapse" at bounding box center [217, 196] width 53 height 16
type textarea "x"
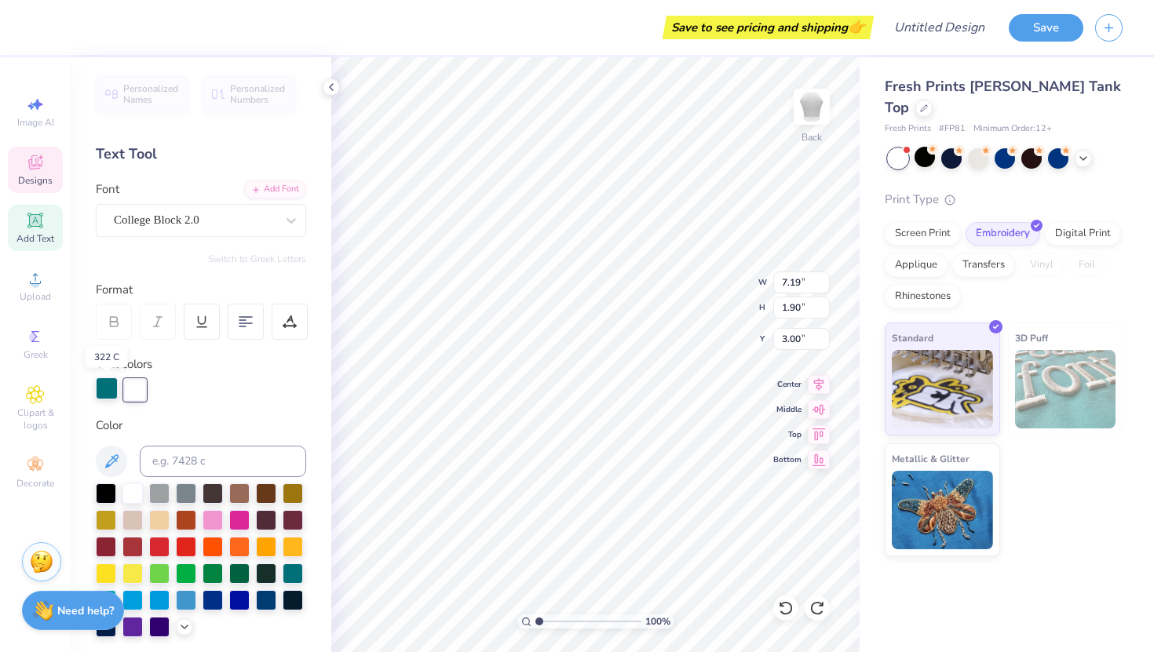
click at [111, 390] on div at bounding box center [107, 388] width 22 height 22
click at [108, 548] on div at bounding box center [106, 545] width 20 height 20
type input "4.19"
type input "1.92"
type input "4.94"
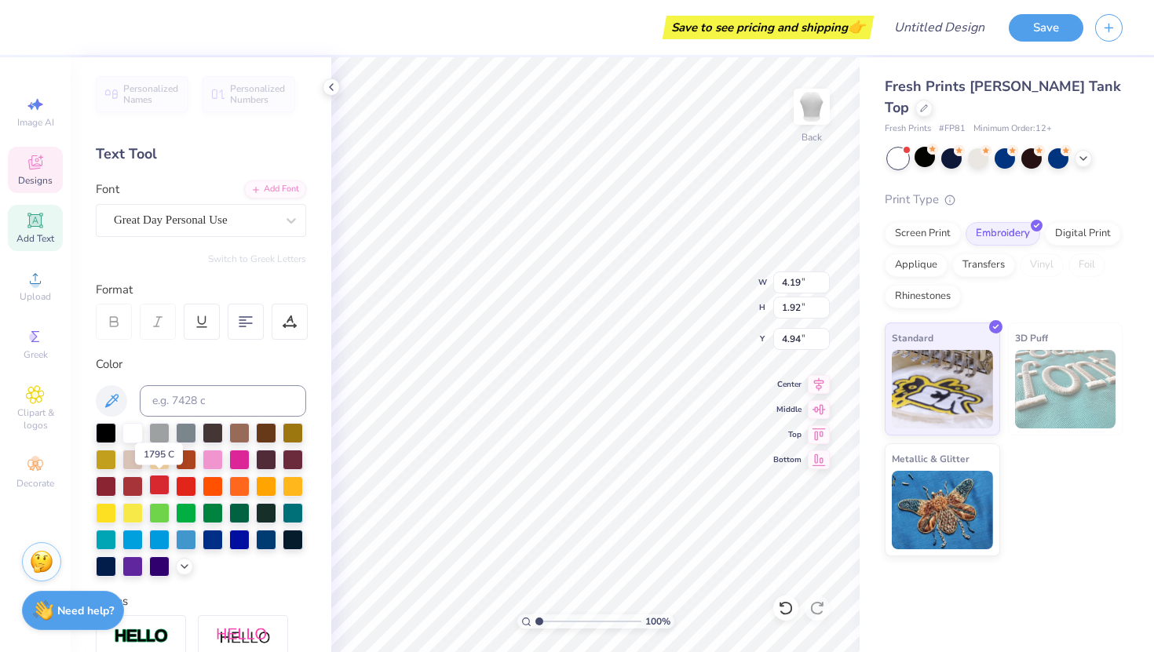
click at [158, 492] on div at bounding box center [159, 485] width 20 height 20
click at [193, 538] on div at bounding box center [186, 538] width 20 height 20
type input "1.53"
type input "0.44"
type input "7.09"
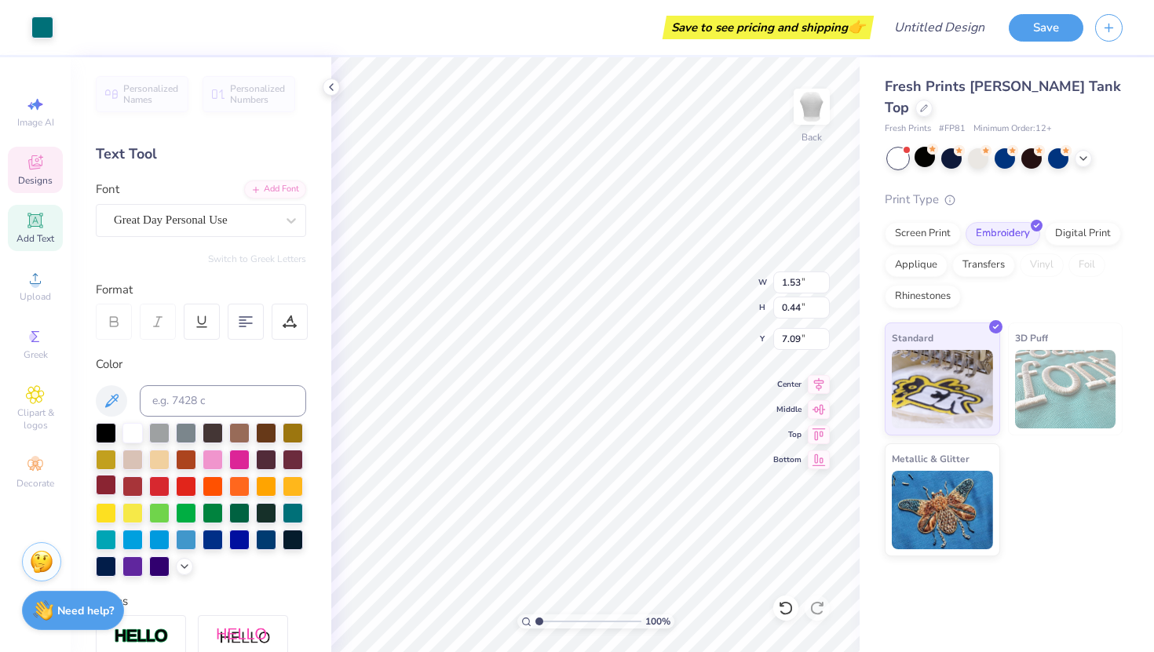
click at [112, 484] on div at bounding box center [106, 485] width 20 height 20
click at [109, 482] on div at bounding box center [106, 485] width 20 height 20
click at [29, 183] on span "Designs" at bounding box center [35, 180] width 35 height 13
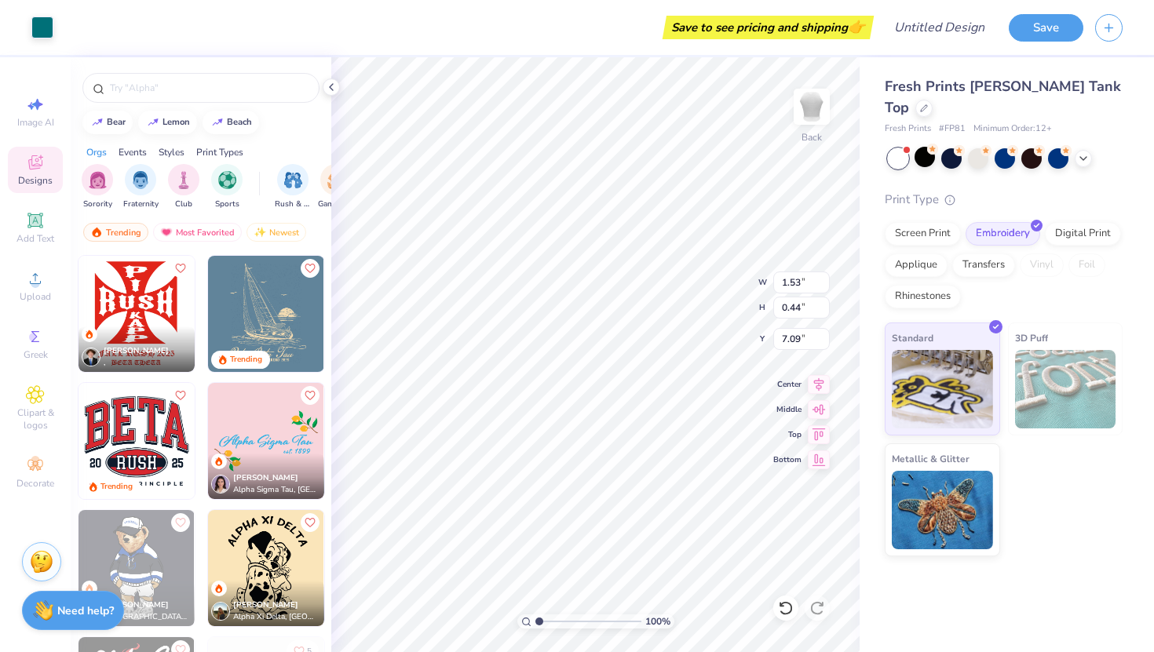
scroll to position [2897, 0]
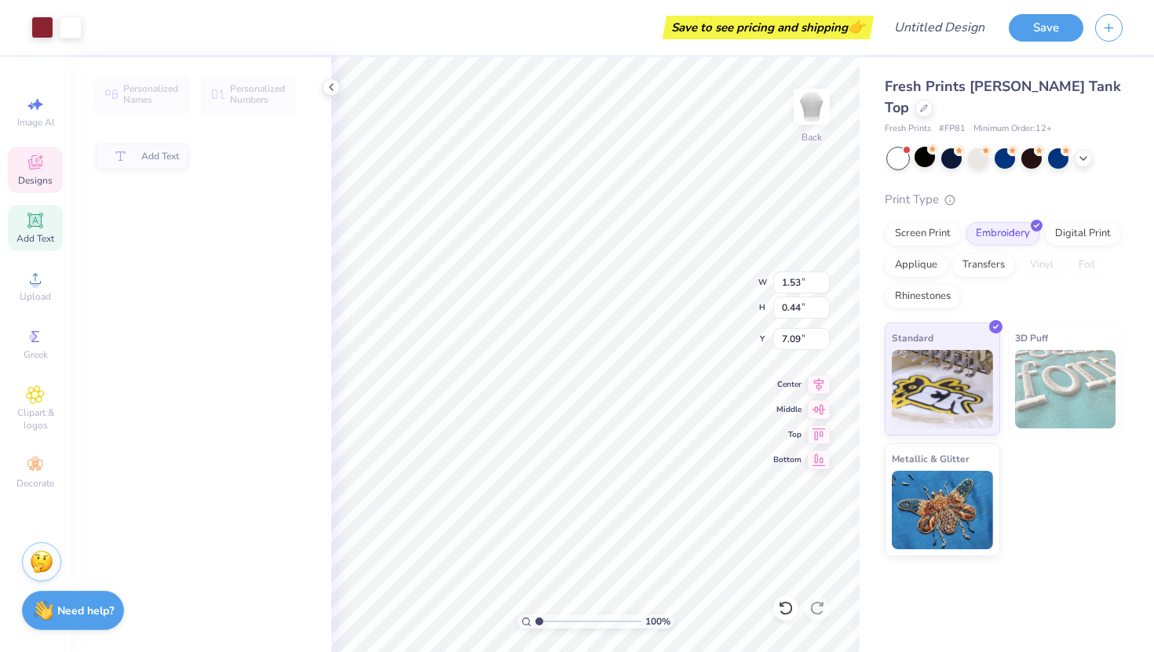
type input "7.19"
type input "1.90"
type input "3.00"
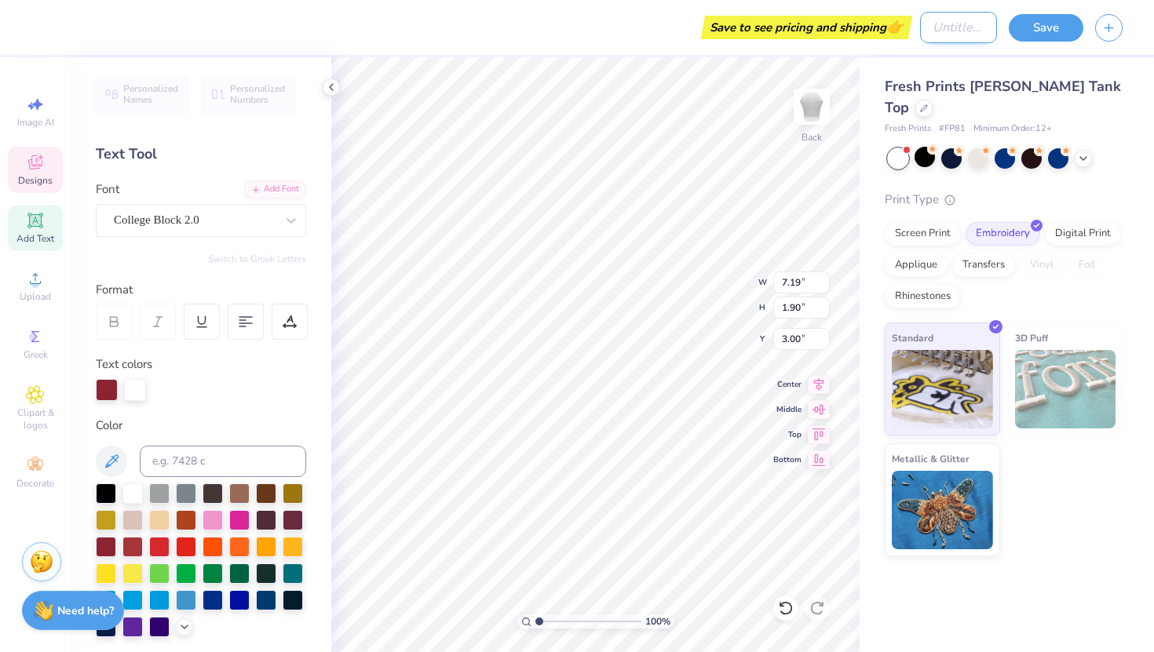
click at [925, 27] on input "Design Title" at bounding box center [958, 27] width 77 height 31
